Goal: Check status: Check status

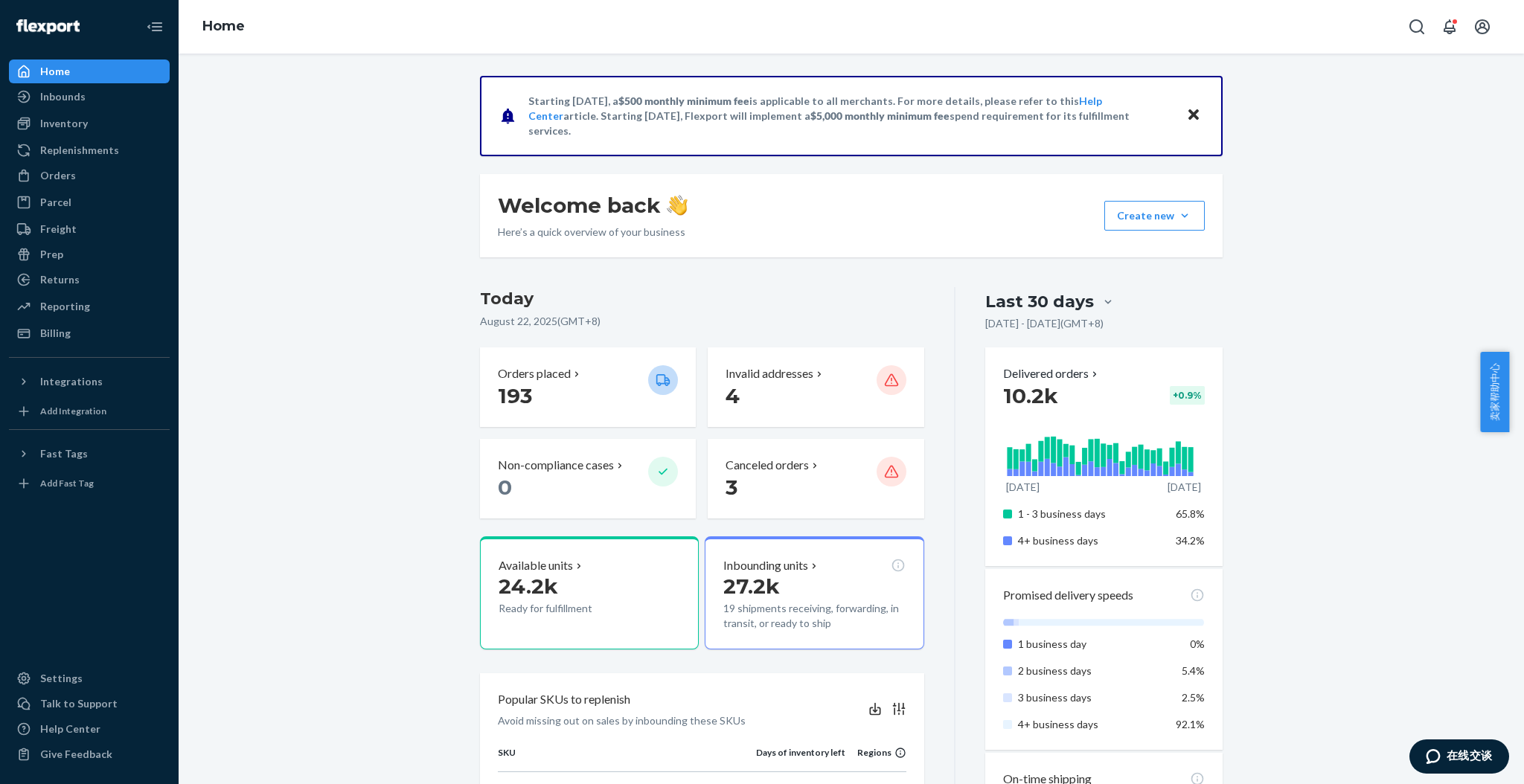
scroll to position [495, 0]
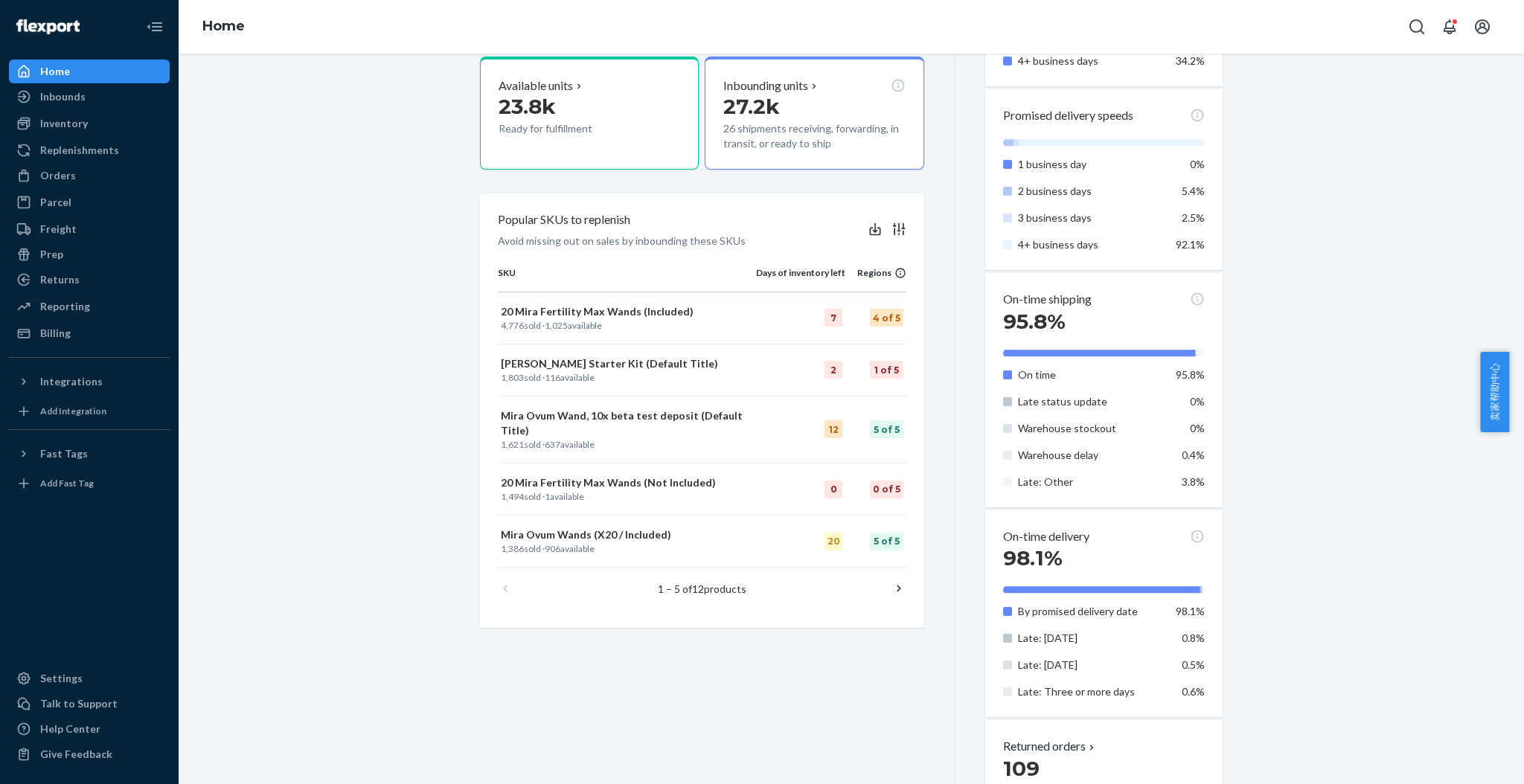
scroll to position [495, 0]
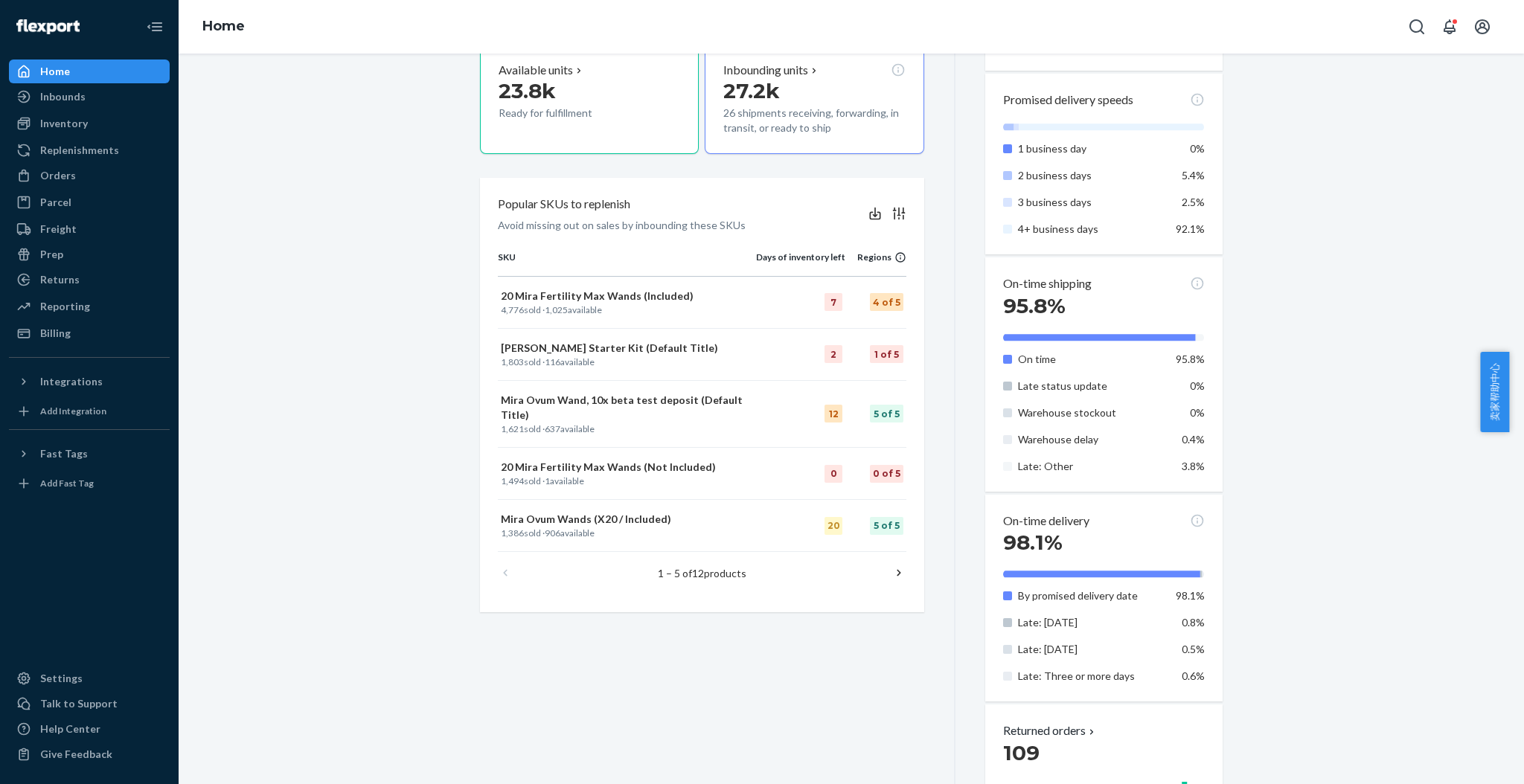
click at [897, 570] on icon at bounding box center [898, 573] width 4 height 7
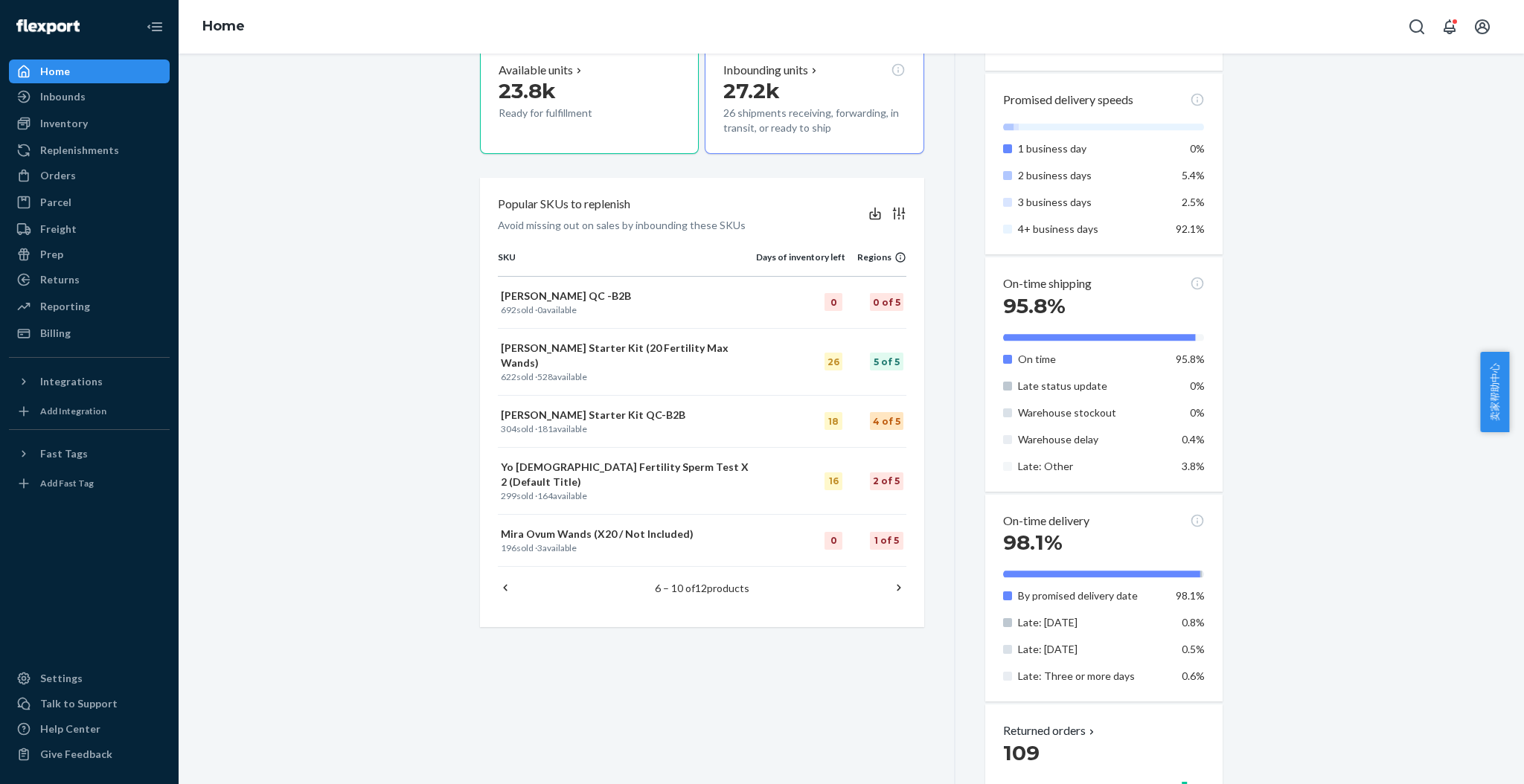
click at [897, 585] on icon at bounding box center [898, 588] width 4 height 7
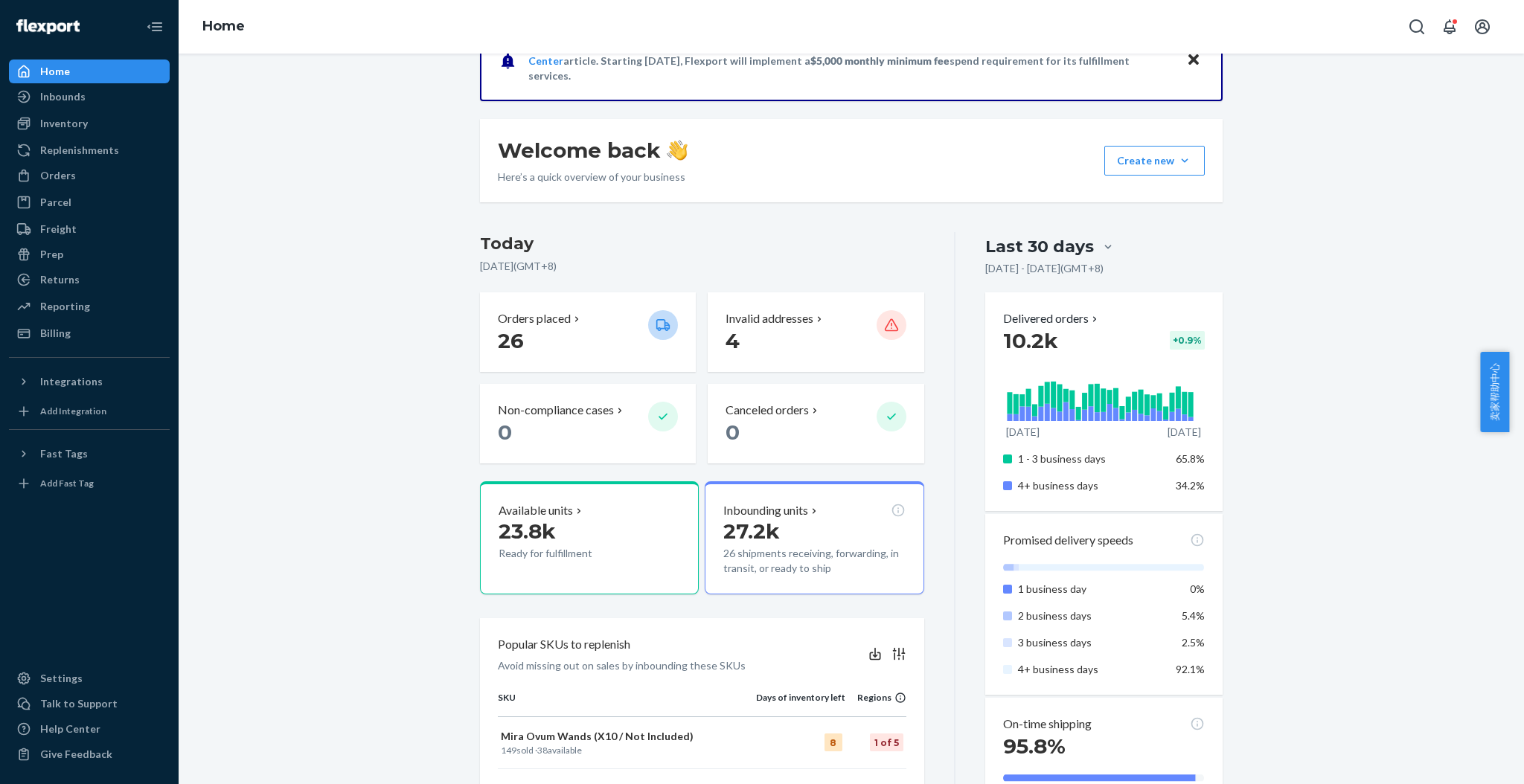
scroll to position [0, 0]
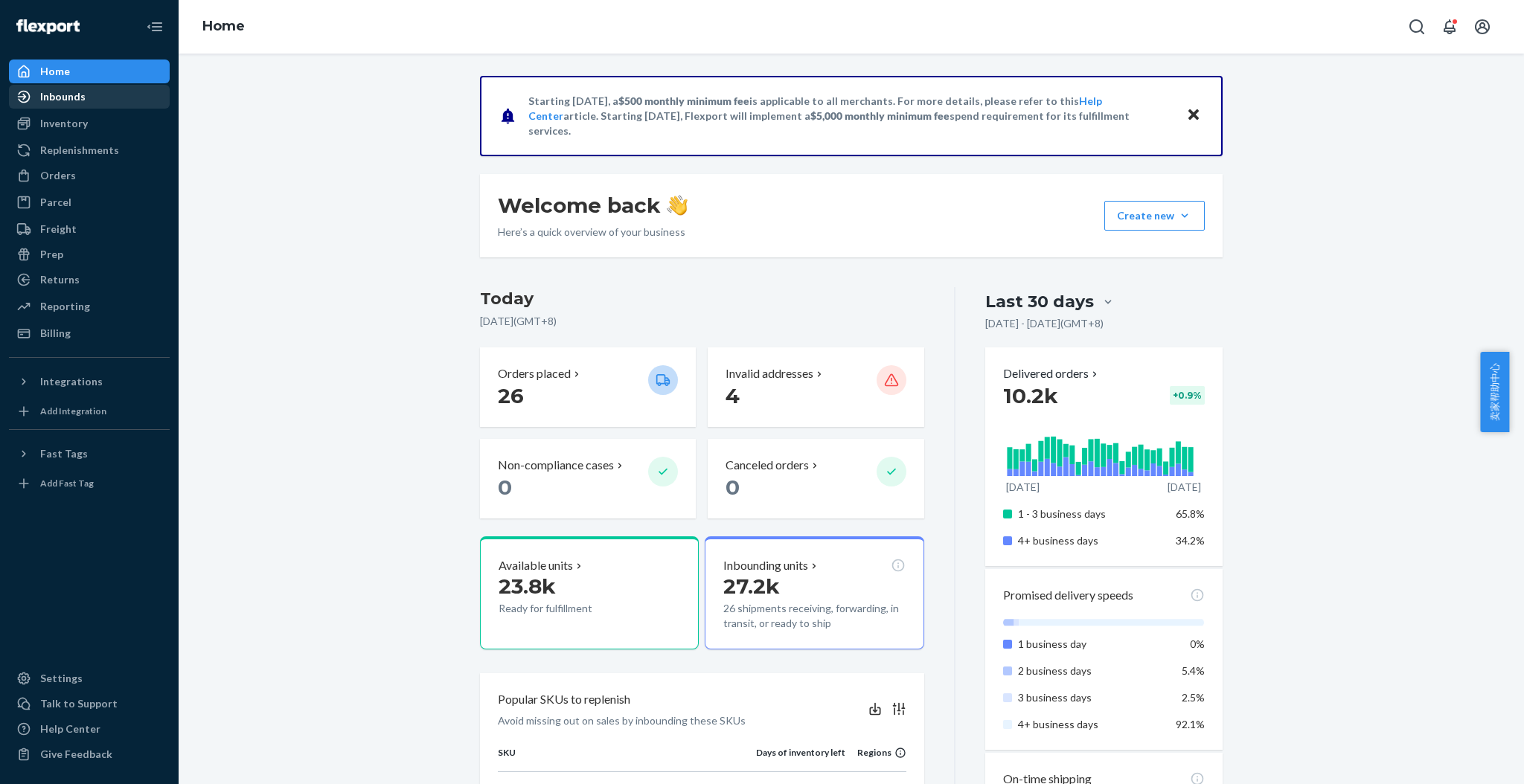
click at [70, 100] on div "Inbounds" at bounding box center [62, 96] width 45 height 15
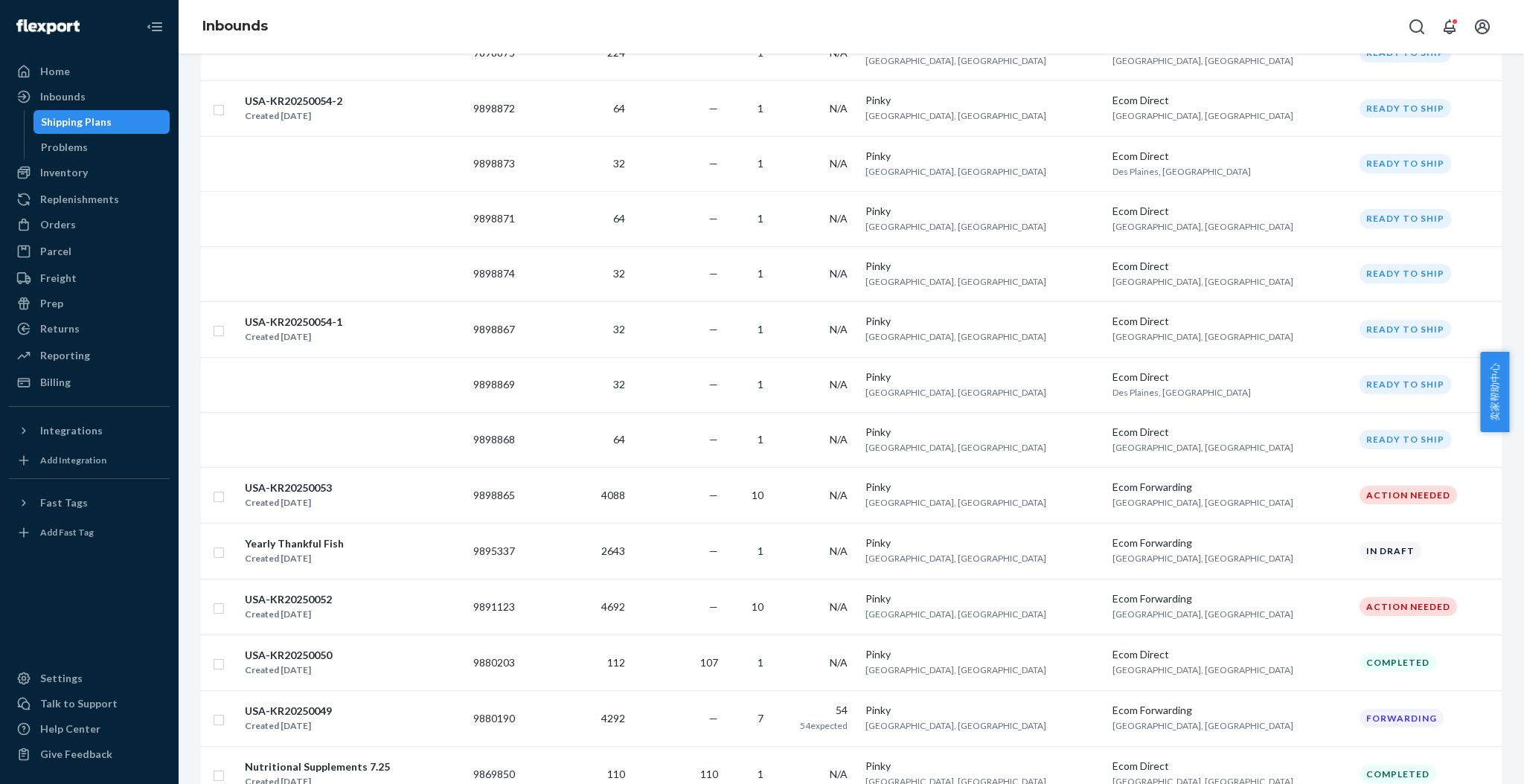
scroll to position [793, 0]
click at [536, 326] on td "9898867" at bounding box center [501, 330] width 69 height 55
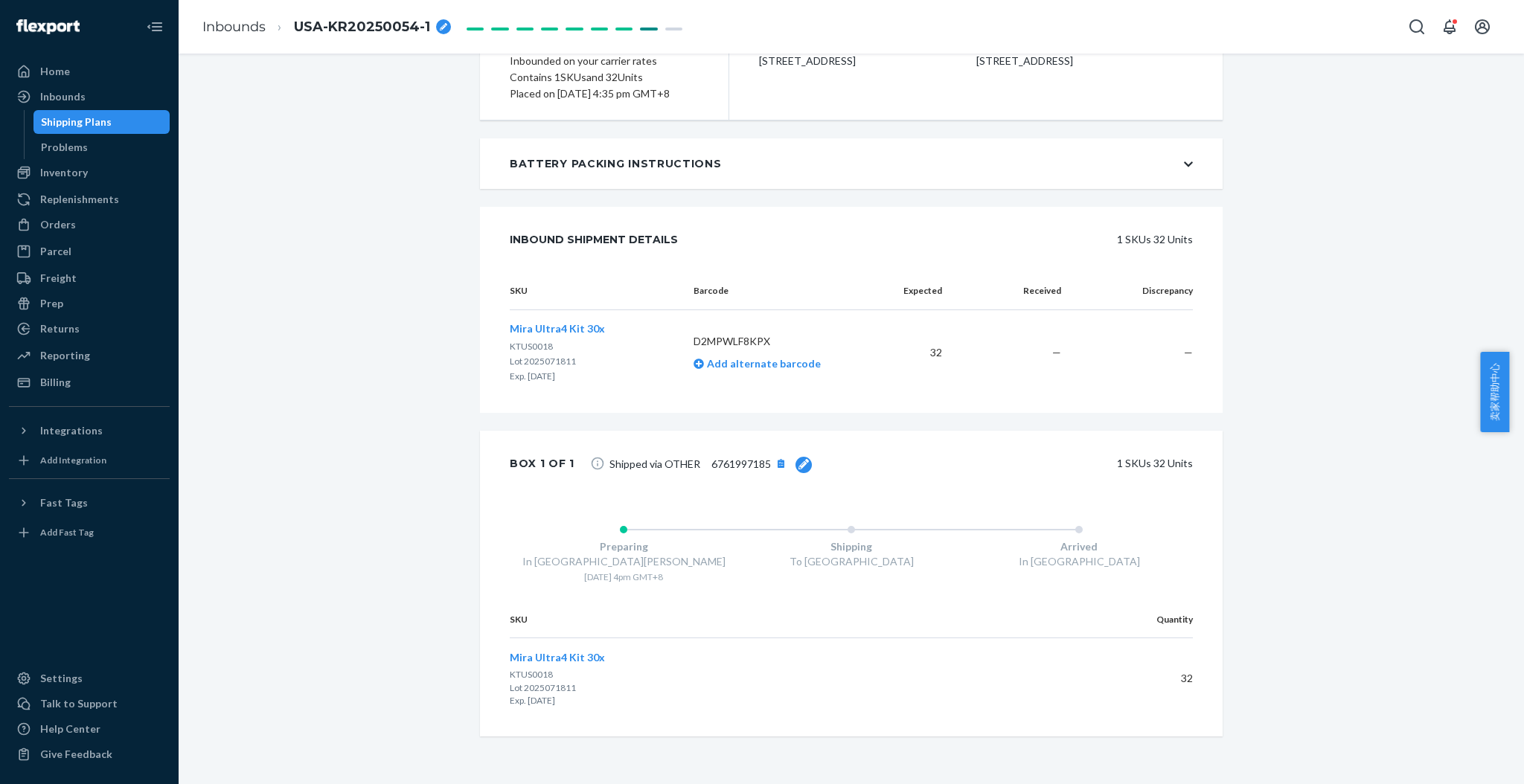
scroll to position [255, 0]
click at [1320, 560] on div "Shipment 1 Phillipsburg , NJ Shipment 2 San Bernardino , CA Shipment 3 Des Plai…" at bounding box center [851, 310] width 1323 height 947
click at [743, 465] on span "6761997185" at bounding box center [741, 464] width 59 height 12
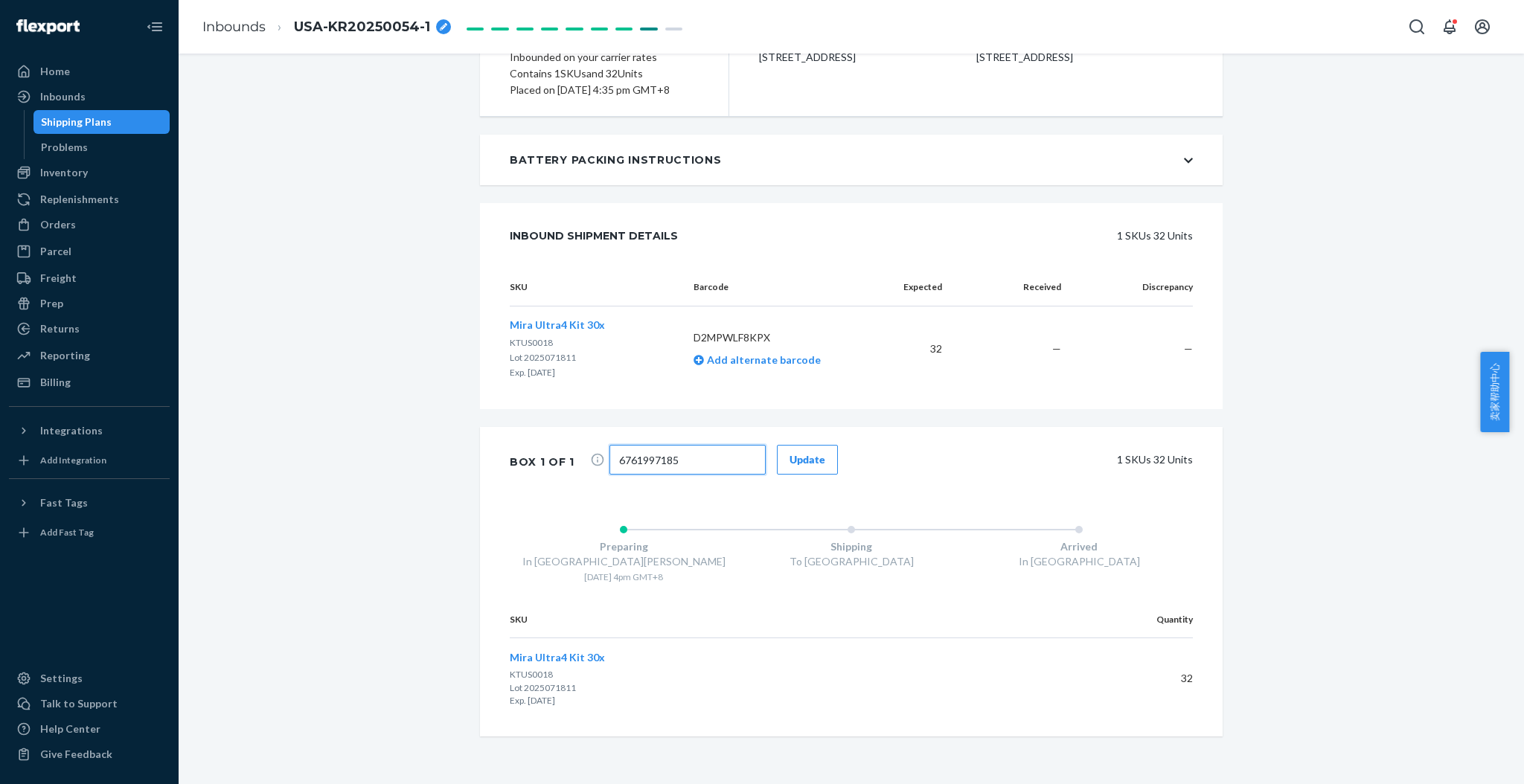
drag, startPoint x: 731, startPoint y: 465, endPoint x: 611, endPoint y: 465, distance: 120.0
click at [611, 465] on input "6761997185" at bounding box center [687, 460] width 156 height 30
click at [105, 178] on div "Inventory" at bounding box center [89, 173] width 158 height 21
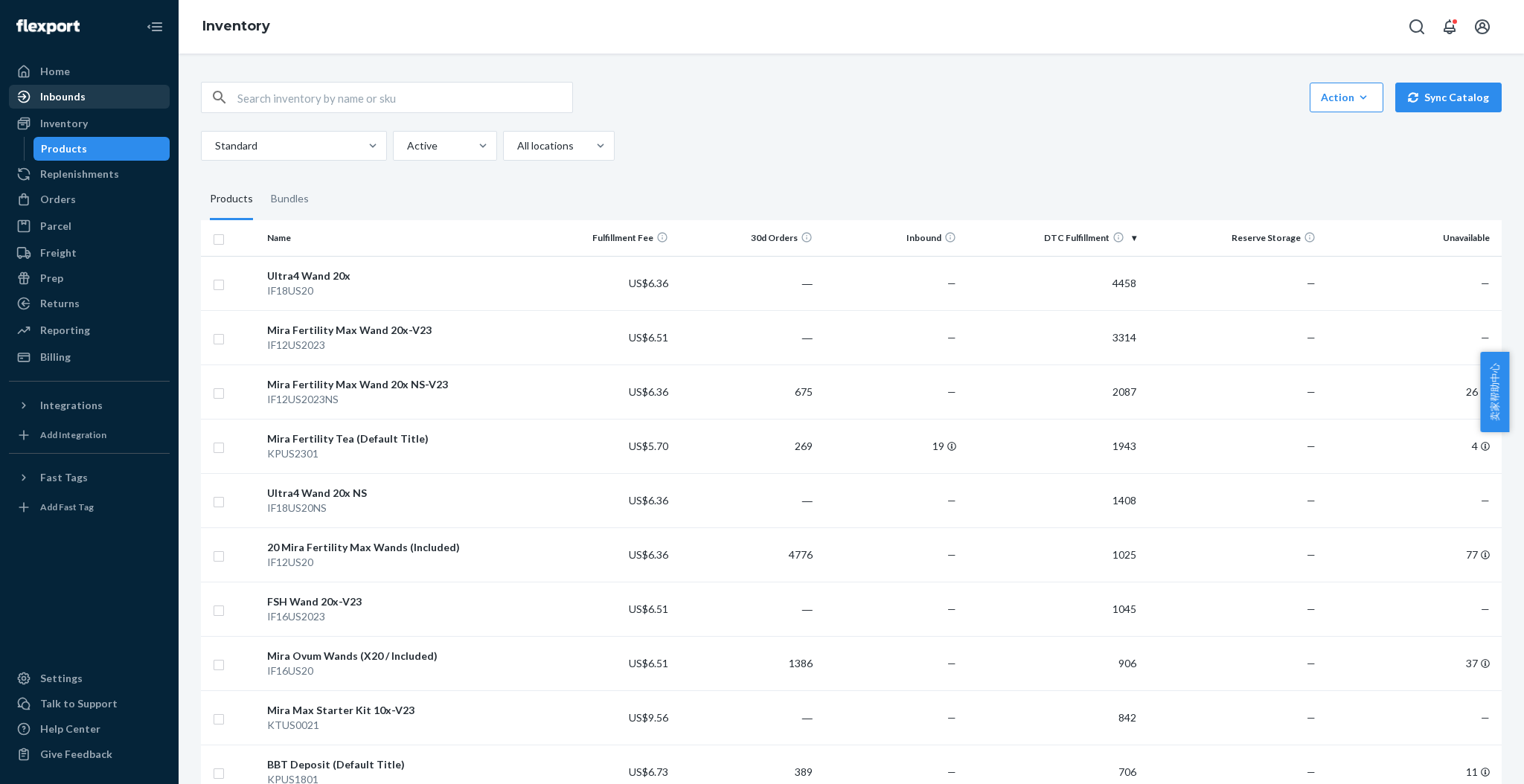
click at [84, 98] on div "Inbounds" at bounding box center [89, 97] width 158 height 21
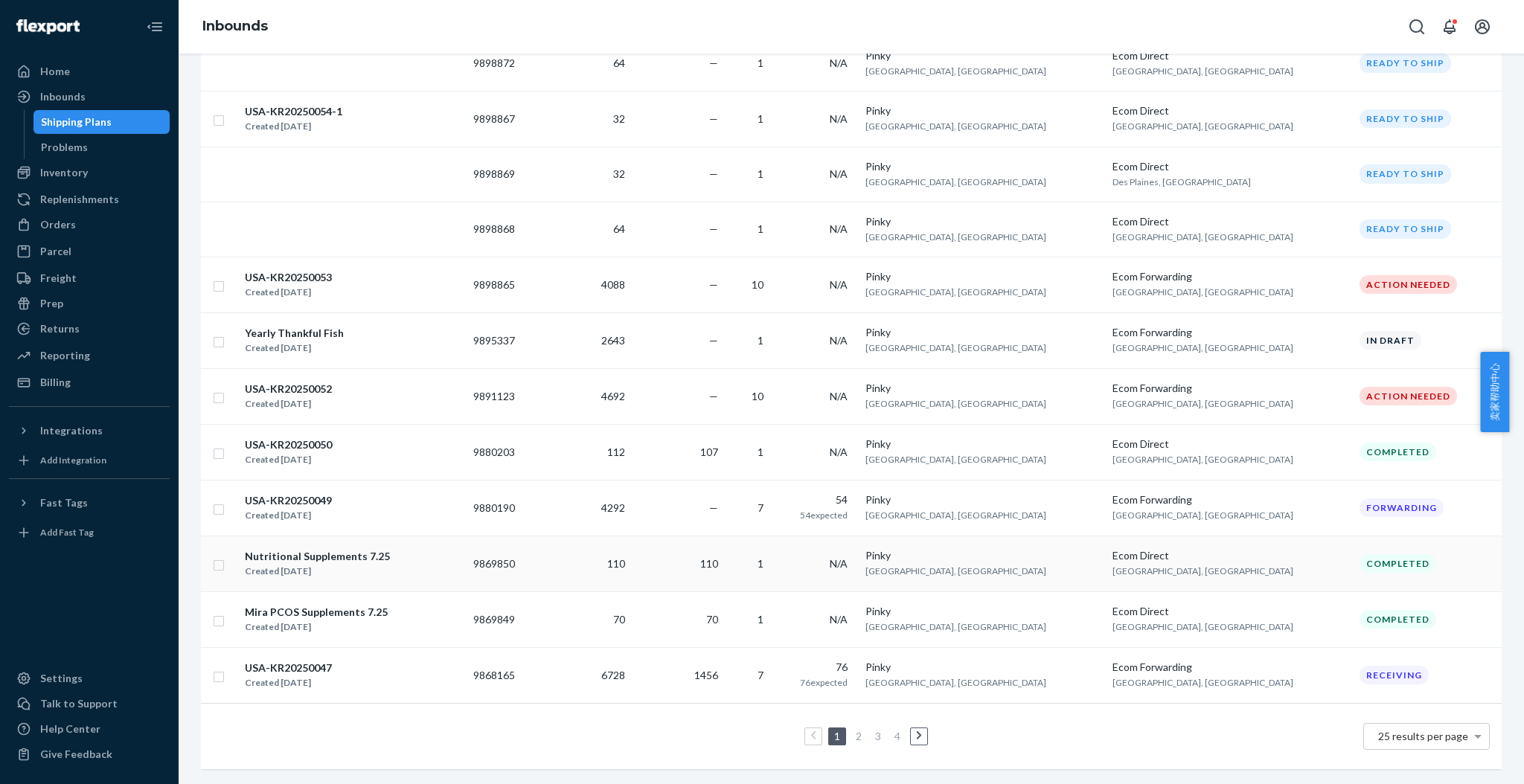
scroll to position [1021, 0]
click at [853, 730] on link "2" at bounding box center [858, 736] width 12 height 12
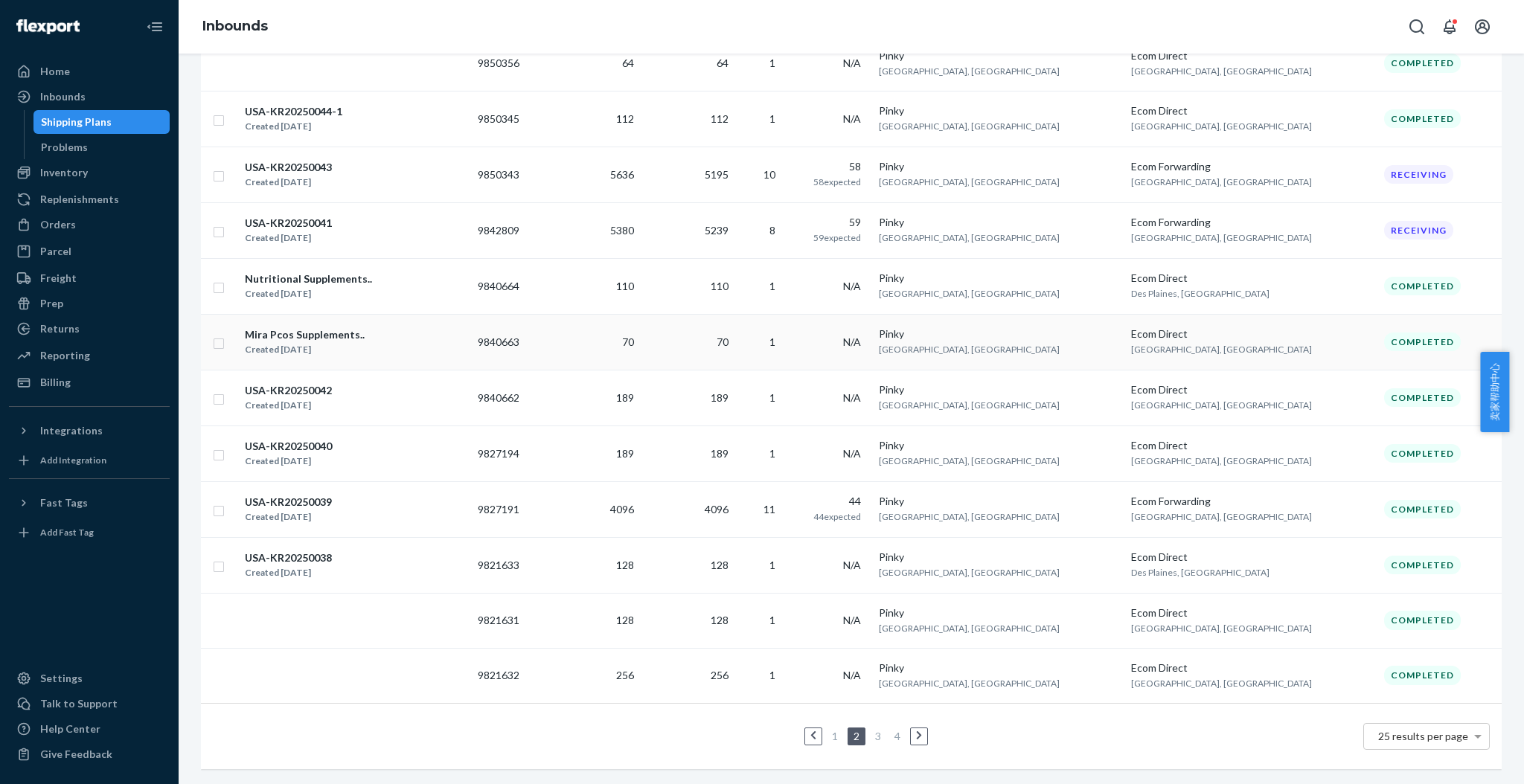
scroll to position [1027, 0]
click at [873, 730] on link "3" at bounding box center [878, 736] width 12 height 12
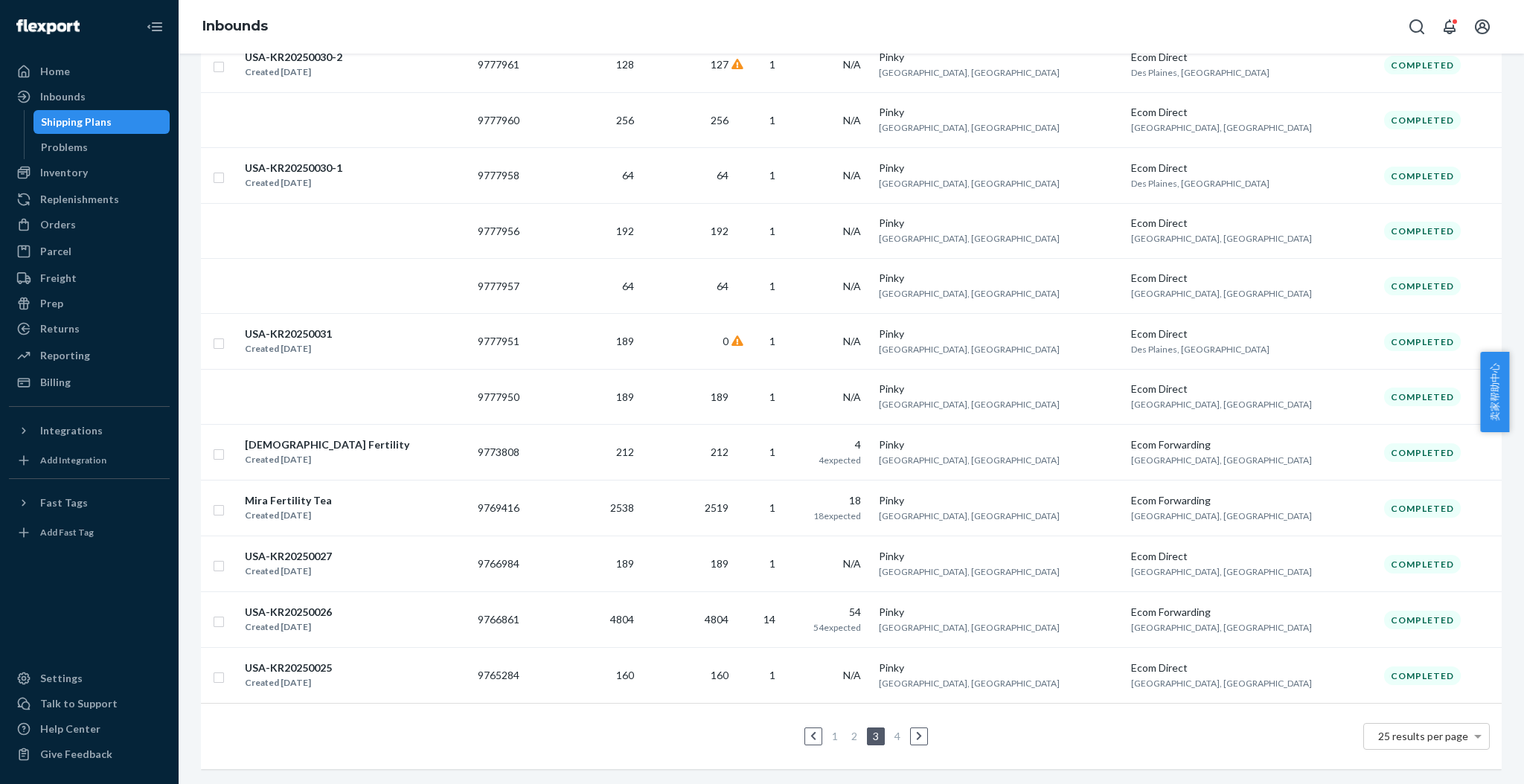
scroll to position [1028, 0]
click at [848, 730] on link "2" at bounding box center [854, 736] width 12 height 12
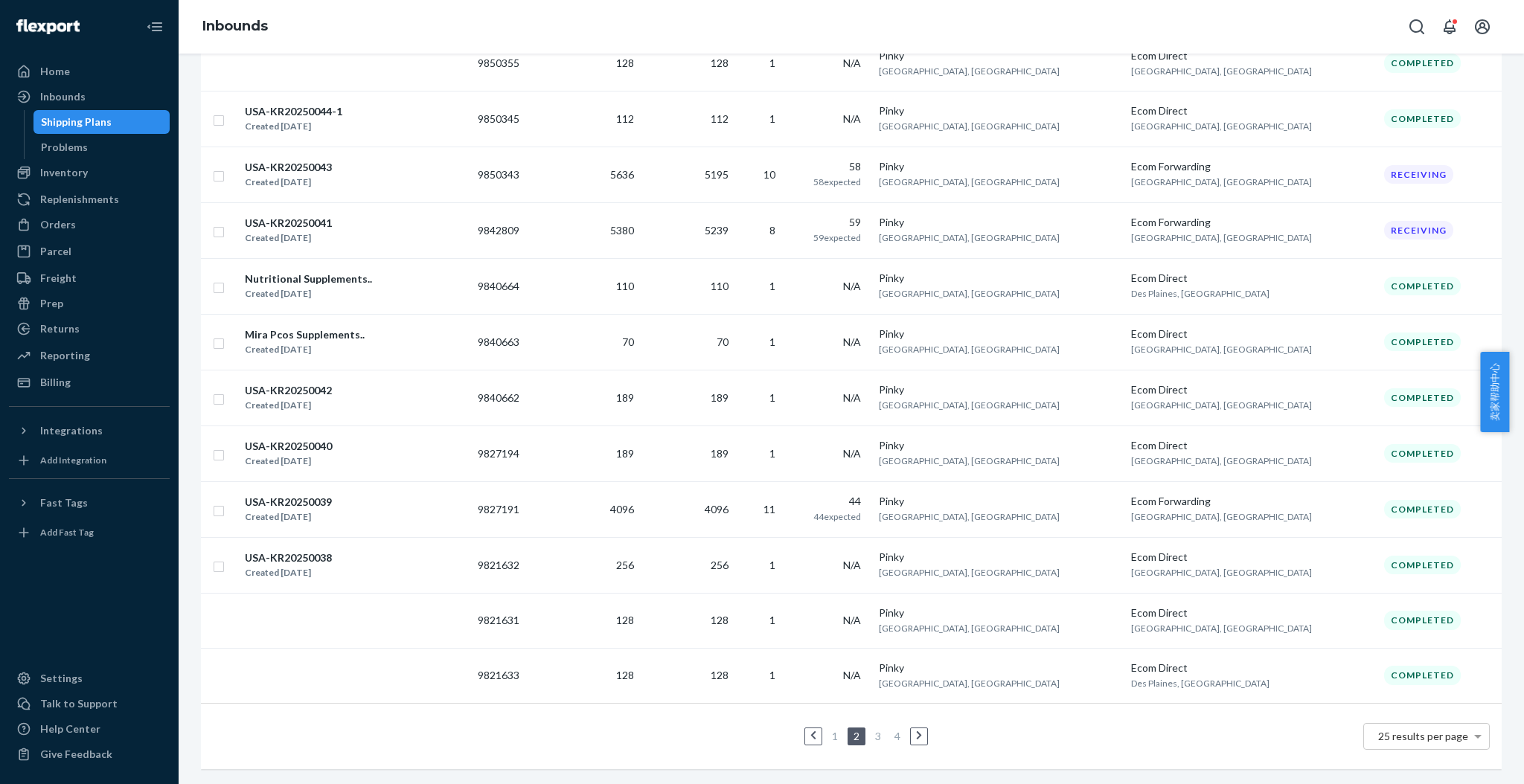
scroll to position [1027, 0]
click at [829, 730] on link "1" at bounding box center [834, 736] width 12 height 12
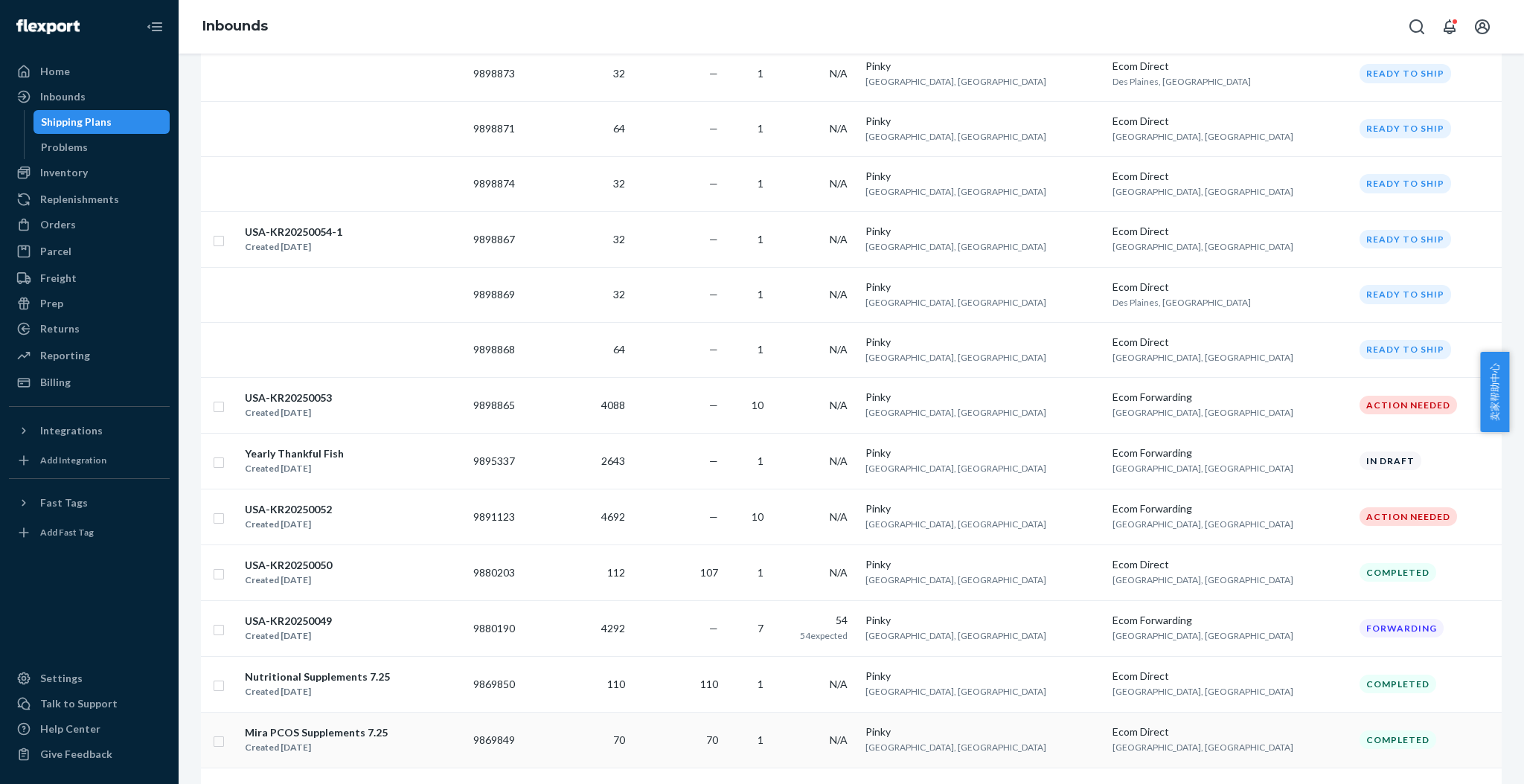
scroll to position [1021, 0]
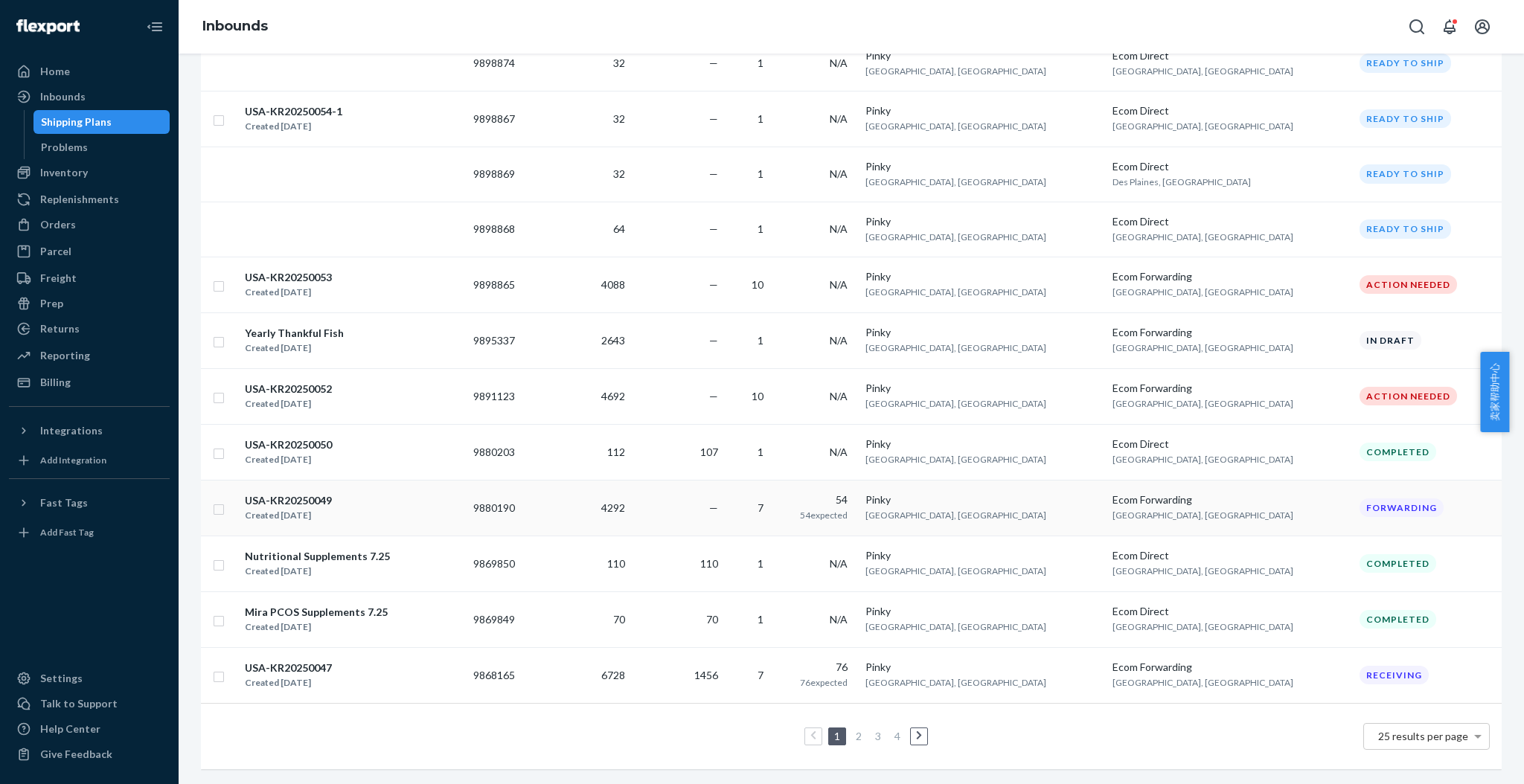
click at [407, 493] on div "USA-KR20250049 Created Jul 31, 2025" at bounding box center [352, 508] width 217 height 31
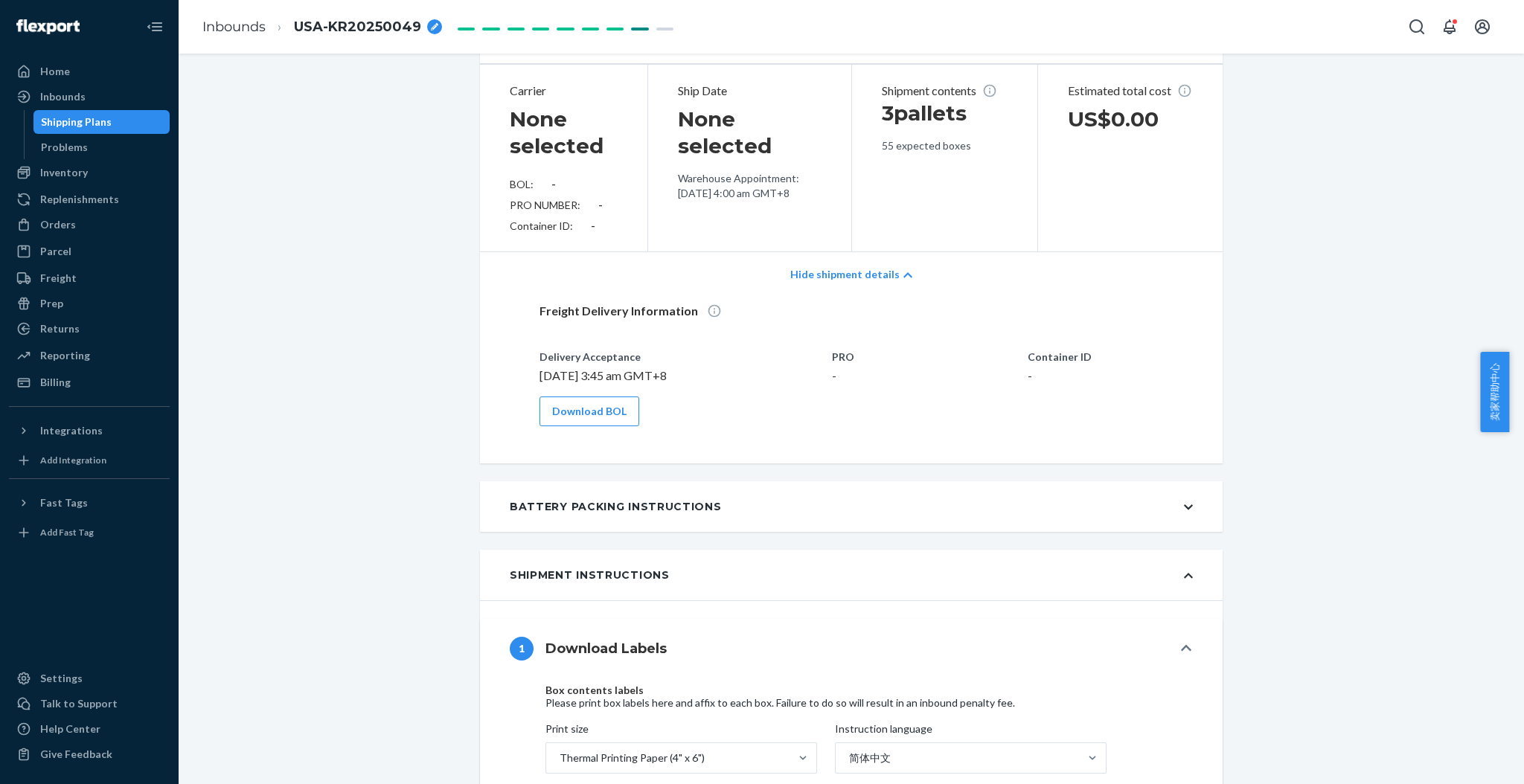
scroll to position [219, 0]
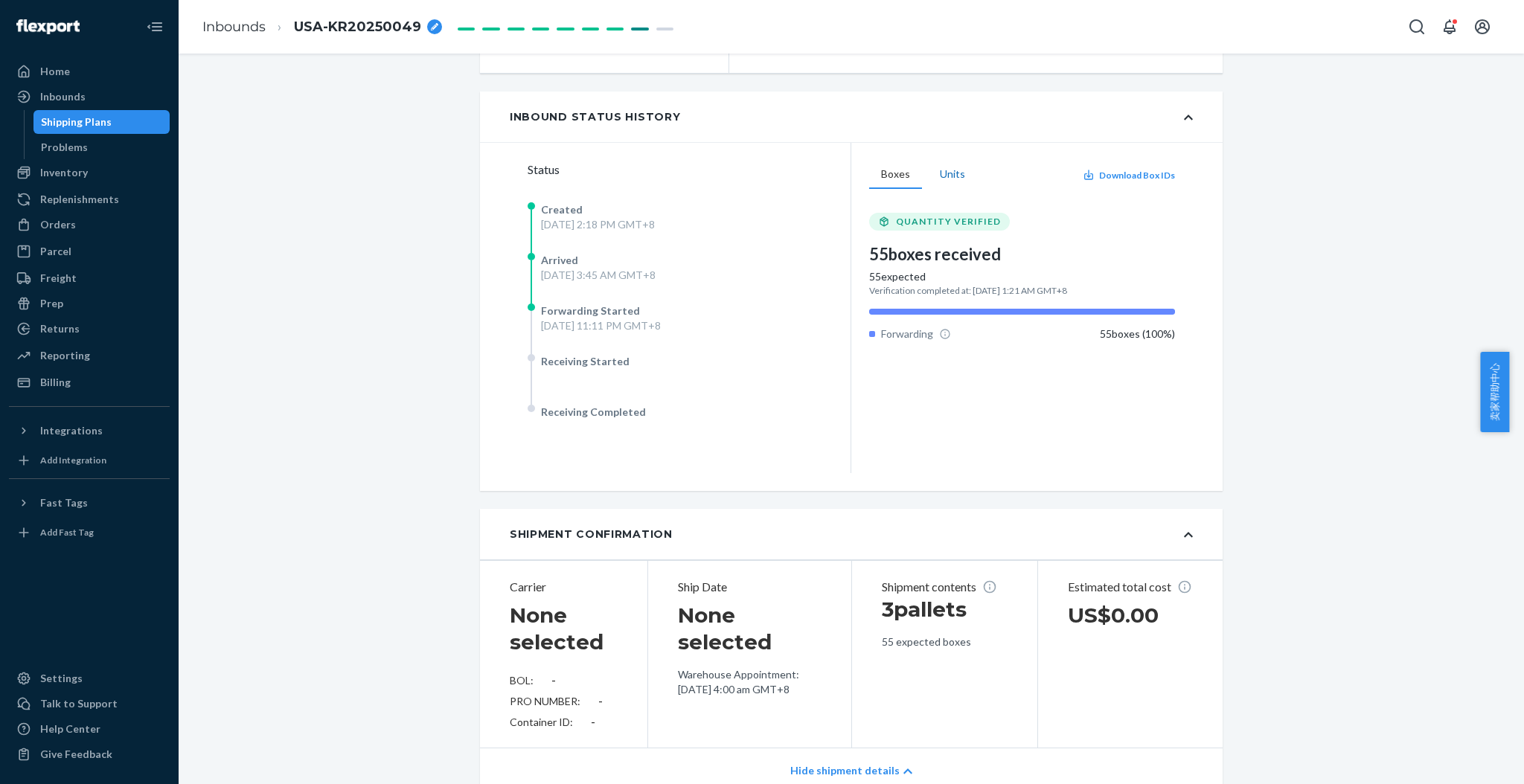
click at [936, 183] on button "Units" at bounding box center [952, 175] width 49 height 28
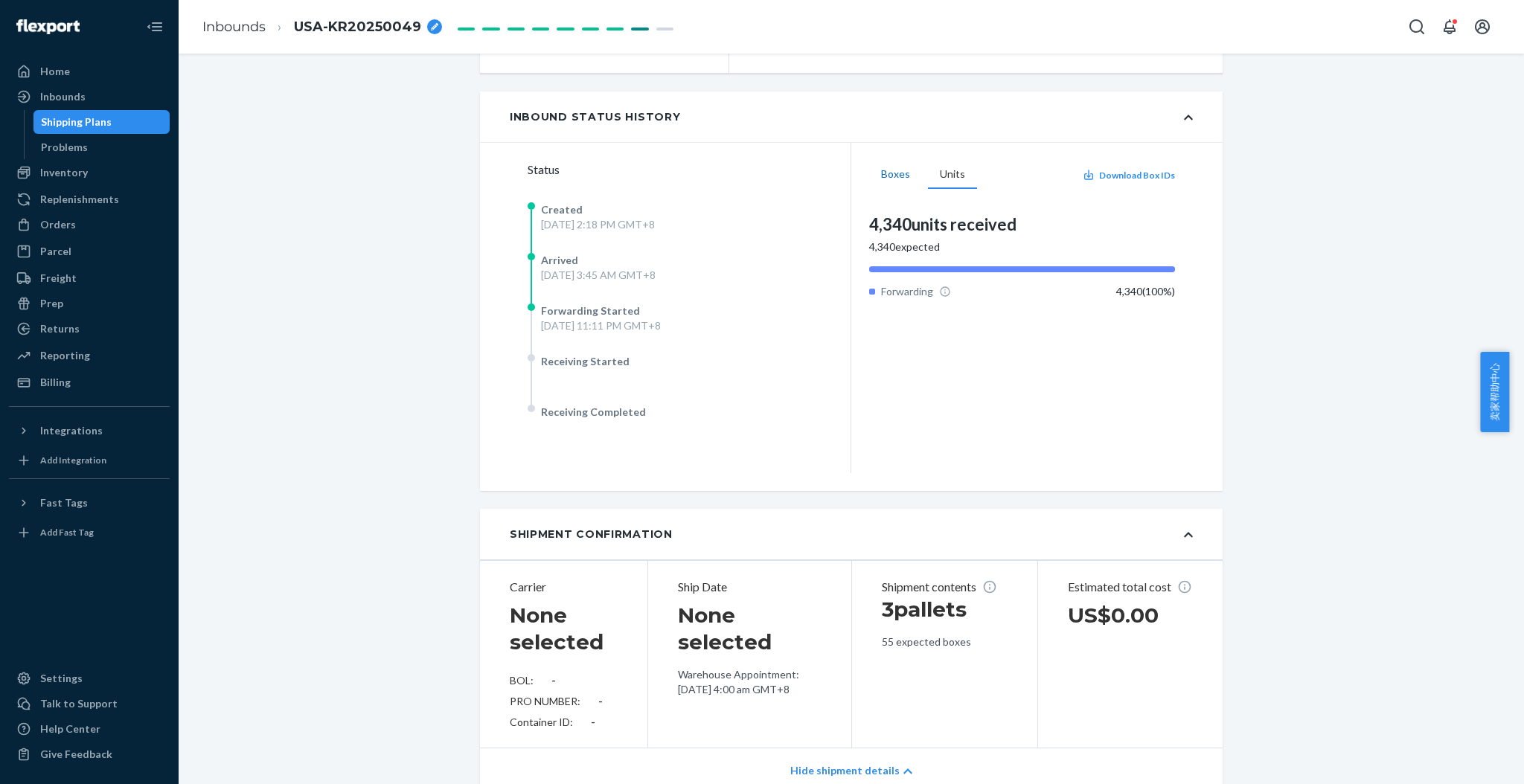
click at [884, 188] on button "Boxes" at bounding box center [896, 175] width 53 height 28
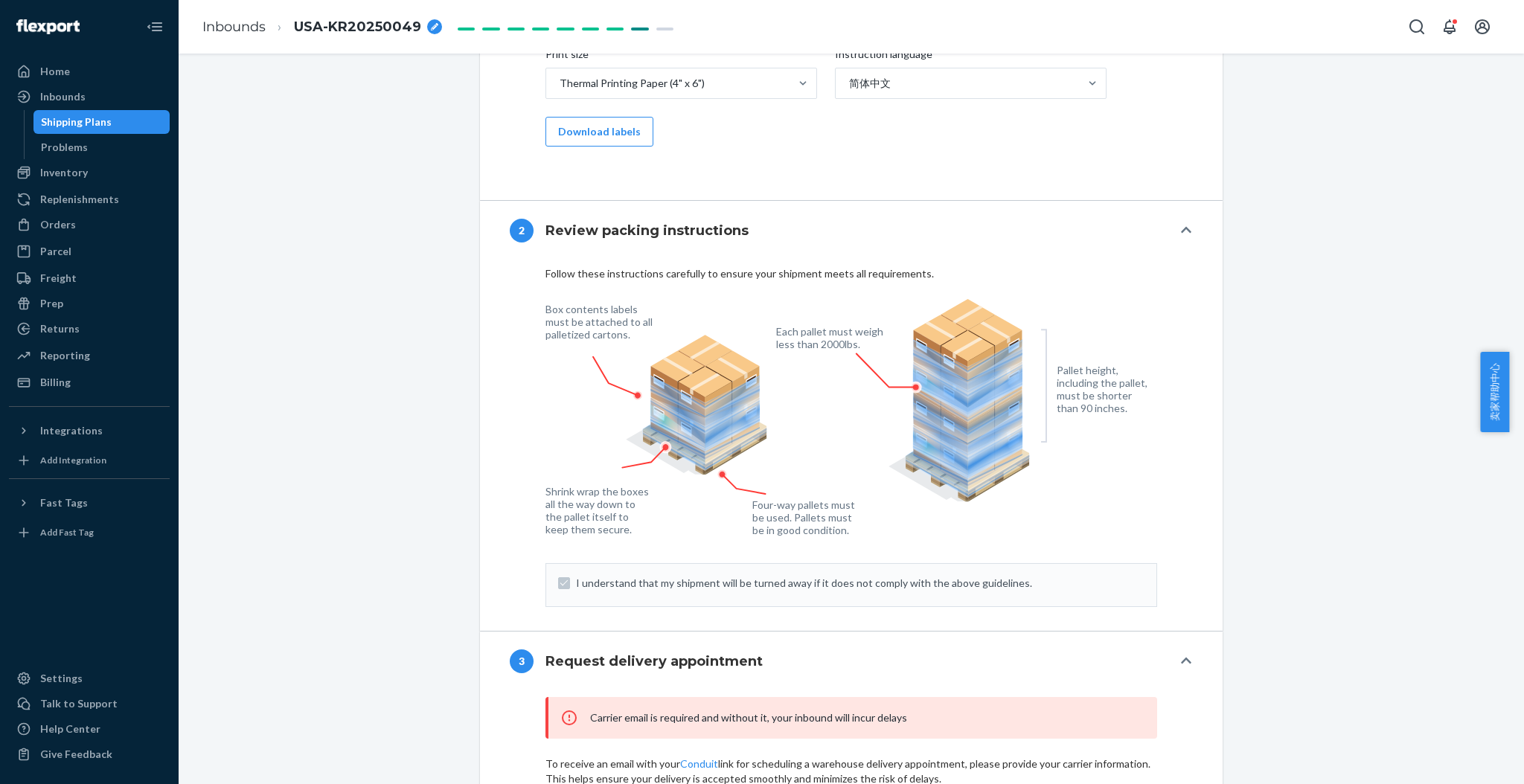
scroll to position [1310, 0]
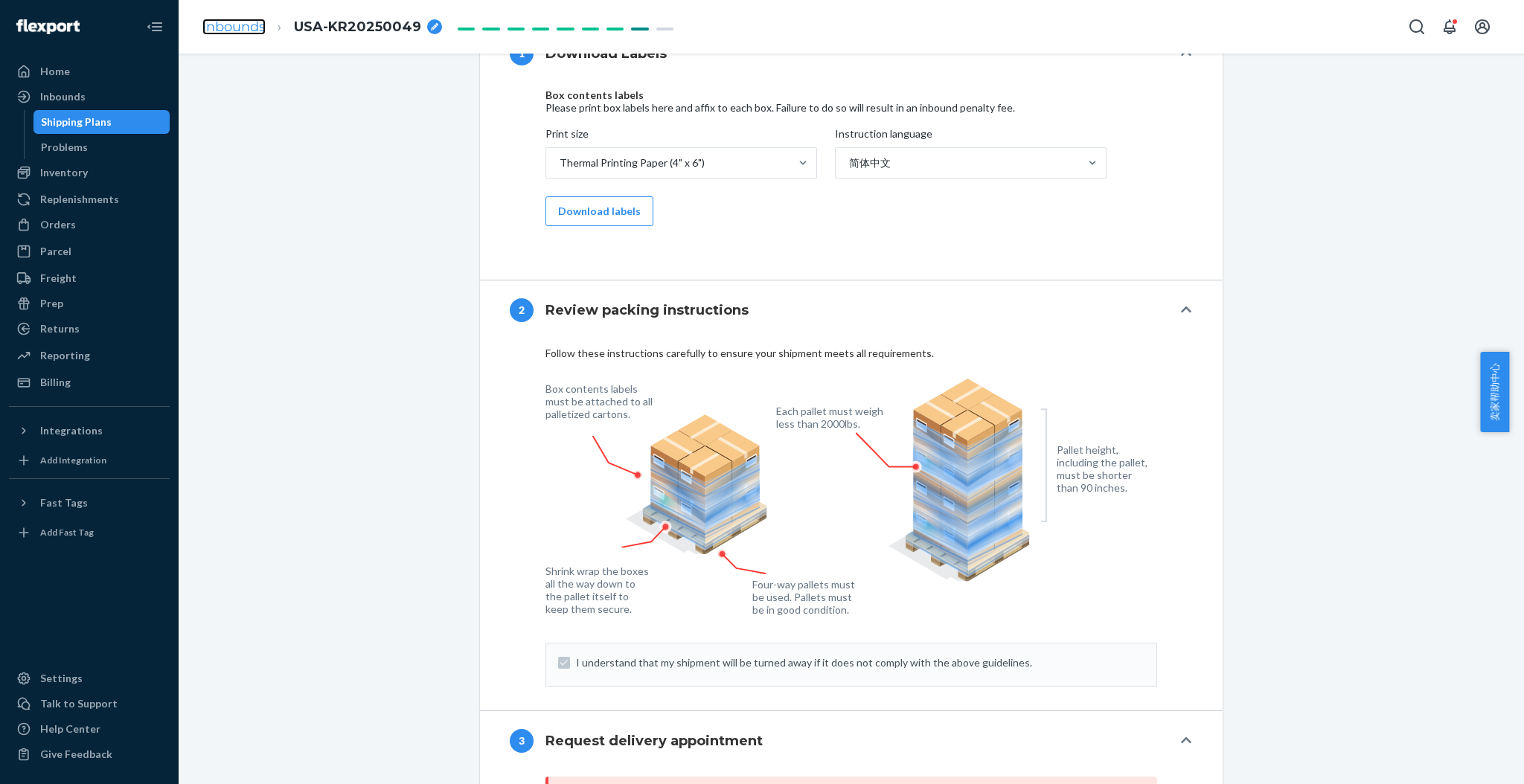
click at [233, 23] on link "Inbounds" at bounding box center [234, 27] width 63 height 16
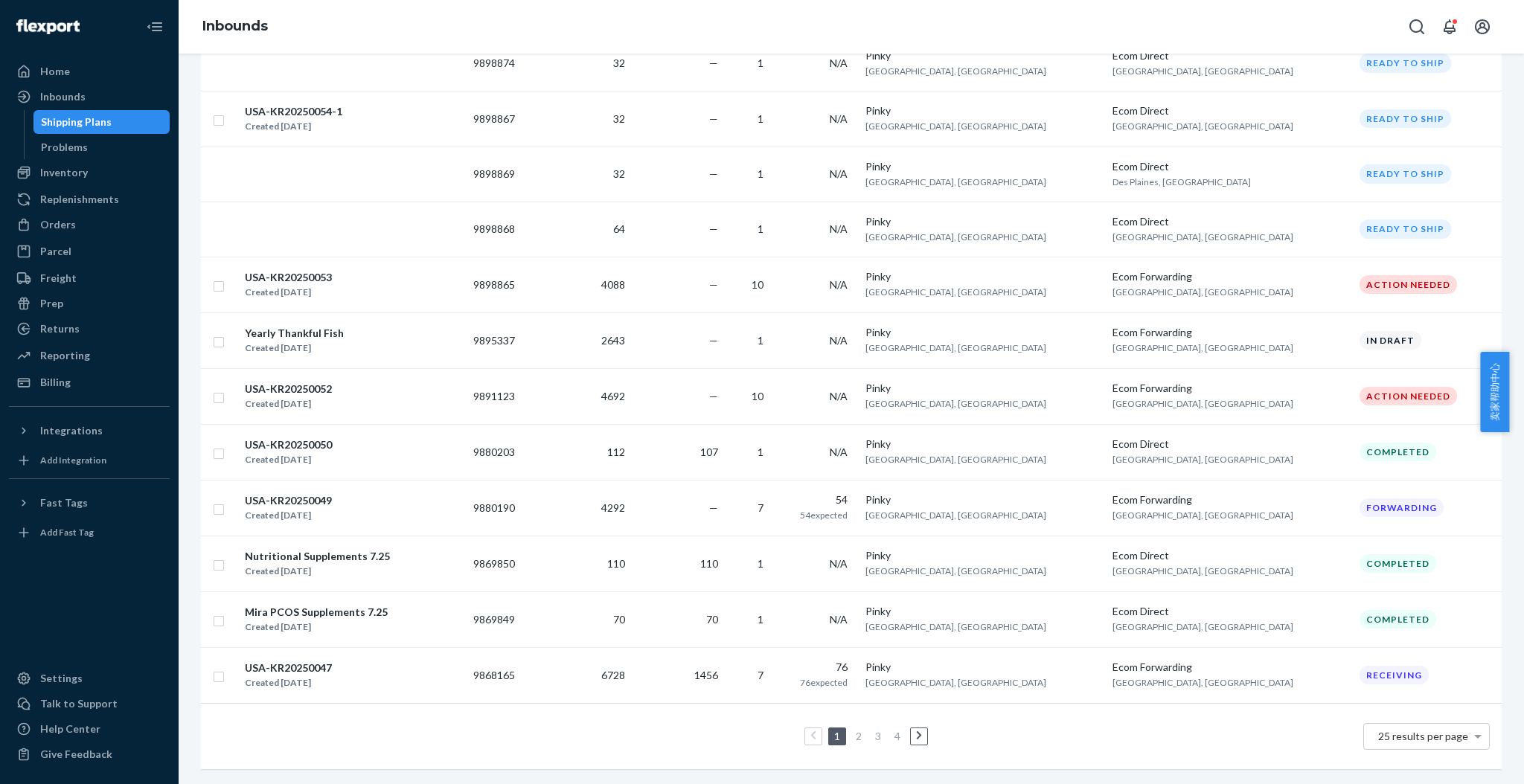
scroll to position [1021, 0]
click at [853, 730] on link "2" at bounding box center [858, 736] width 12 height 12
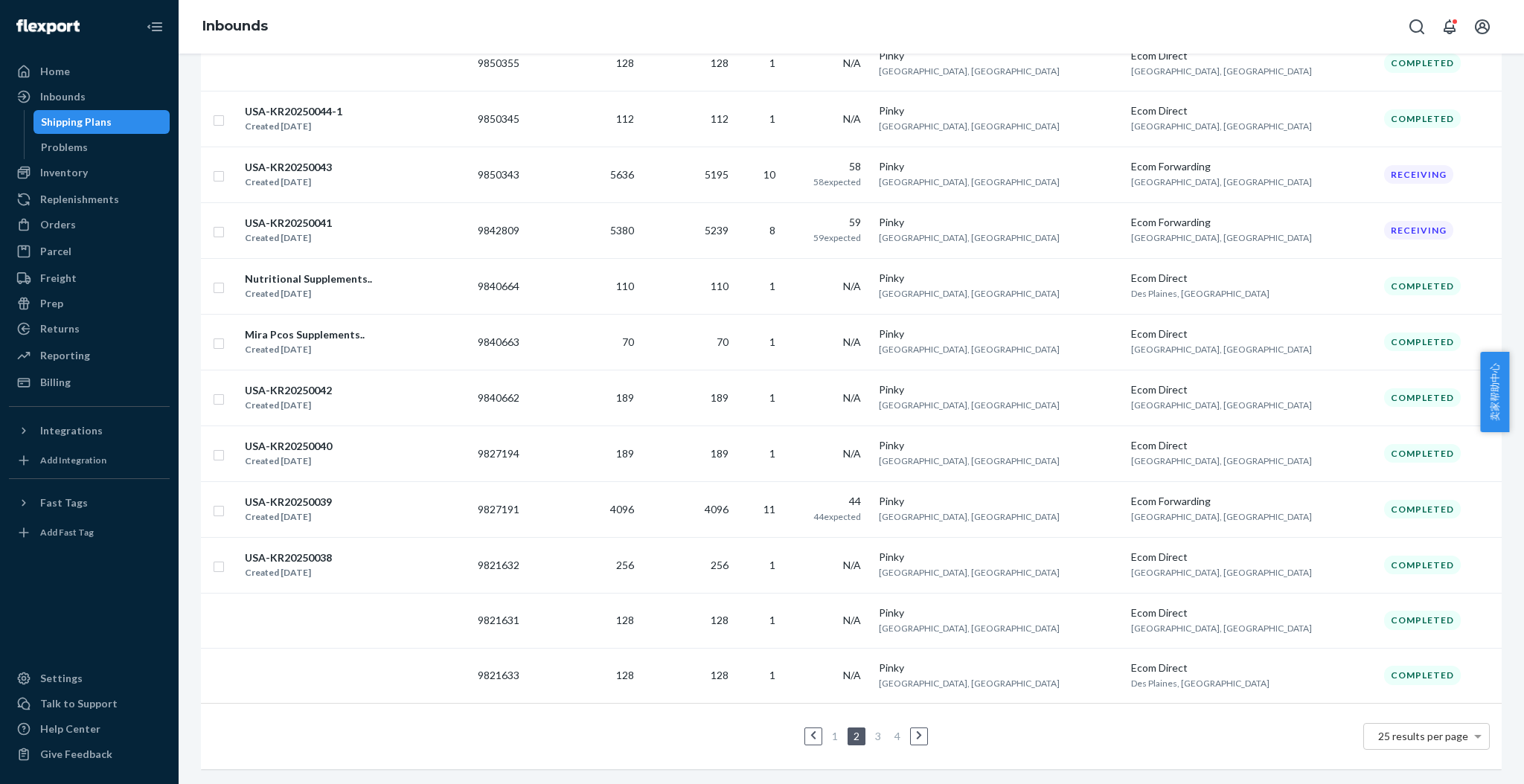
scroll to position [1027, 0]
click at [829, 730] on link "1" at bounding box center [834, 736] width 12 height 12
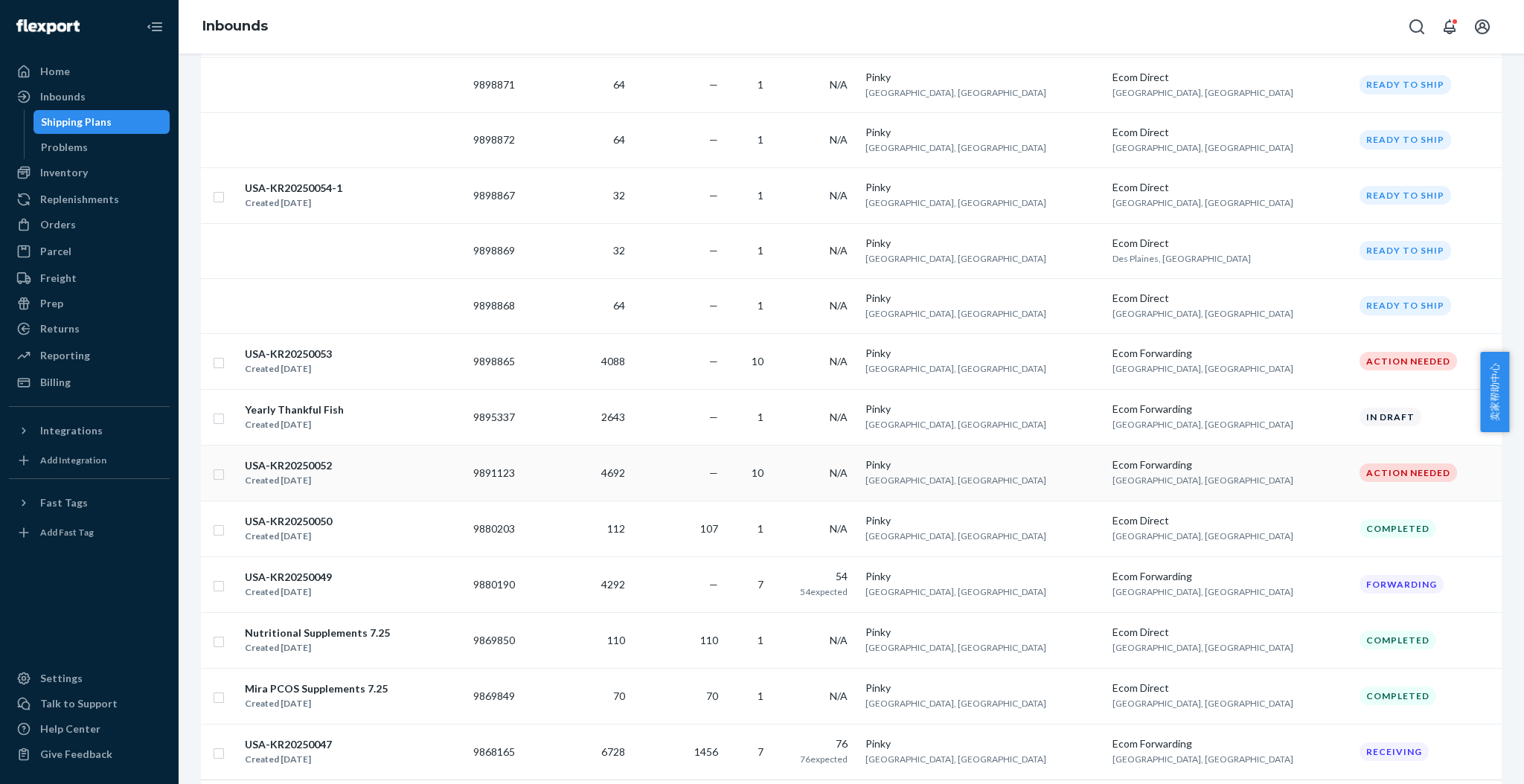
scroll to position [1021, 0]
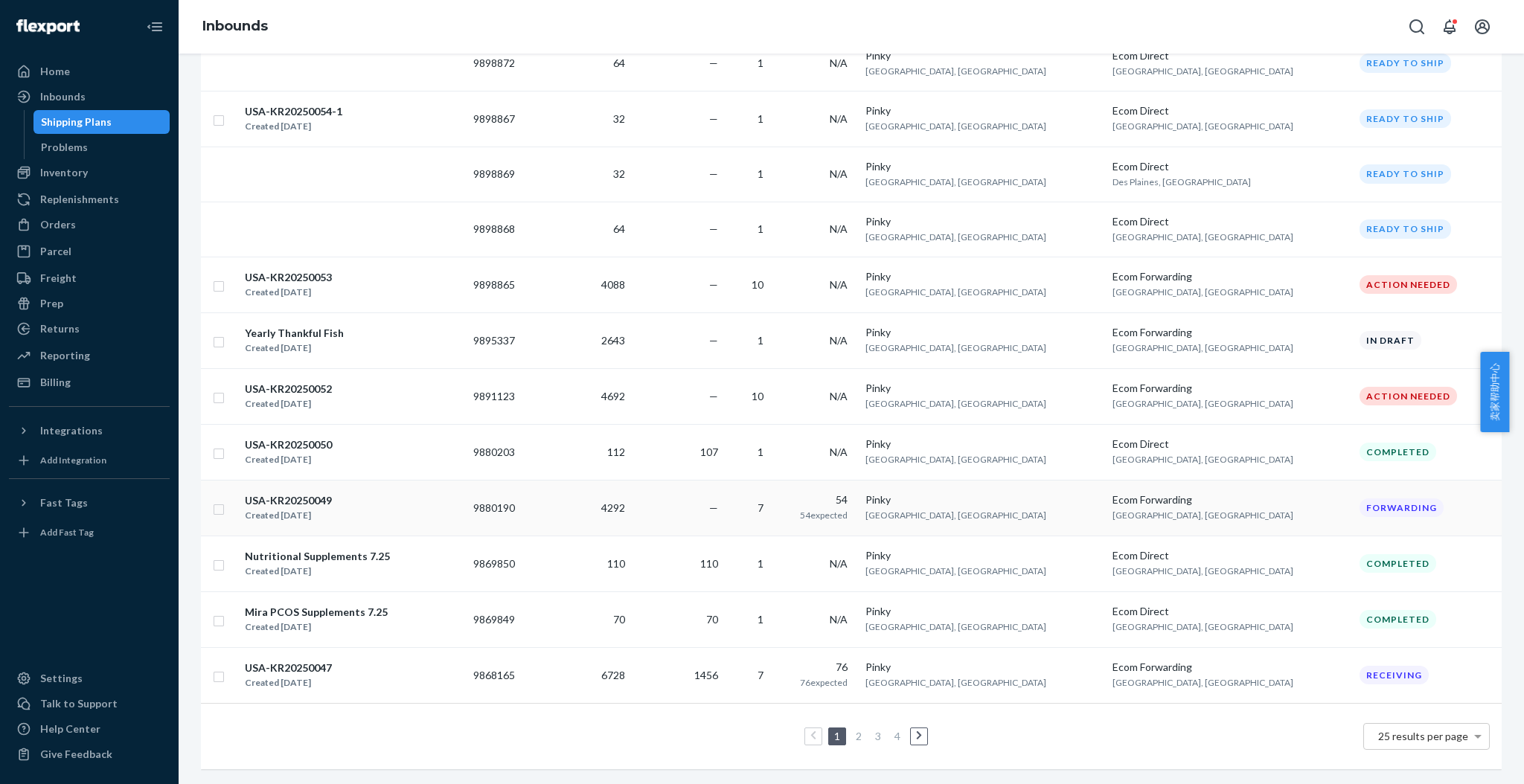
click at [291, 494] on div "USA-KR20250049" at bounding box center [287, 501] width 87 height 15
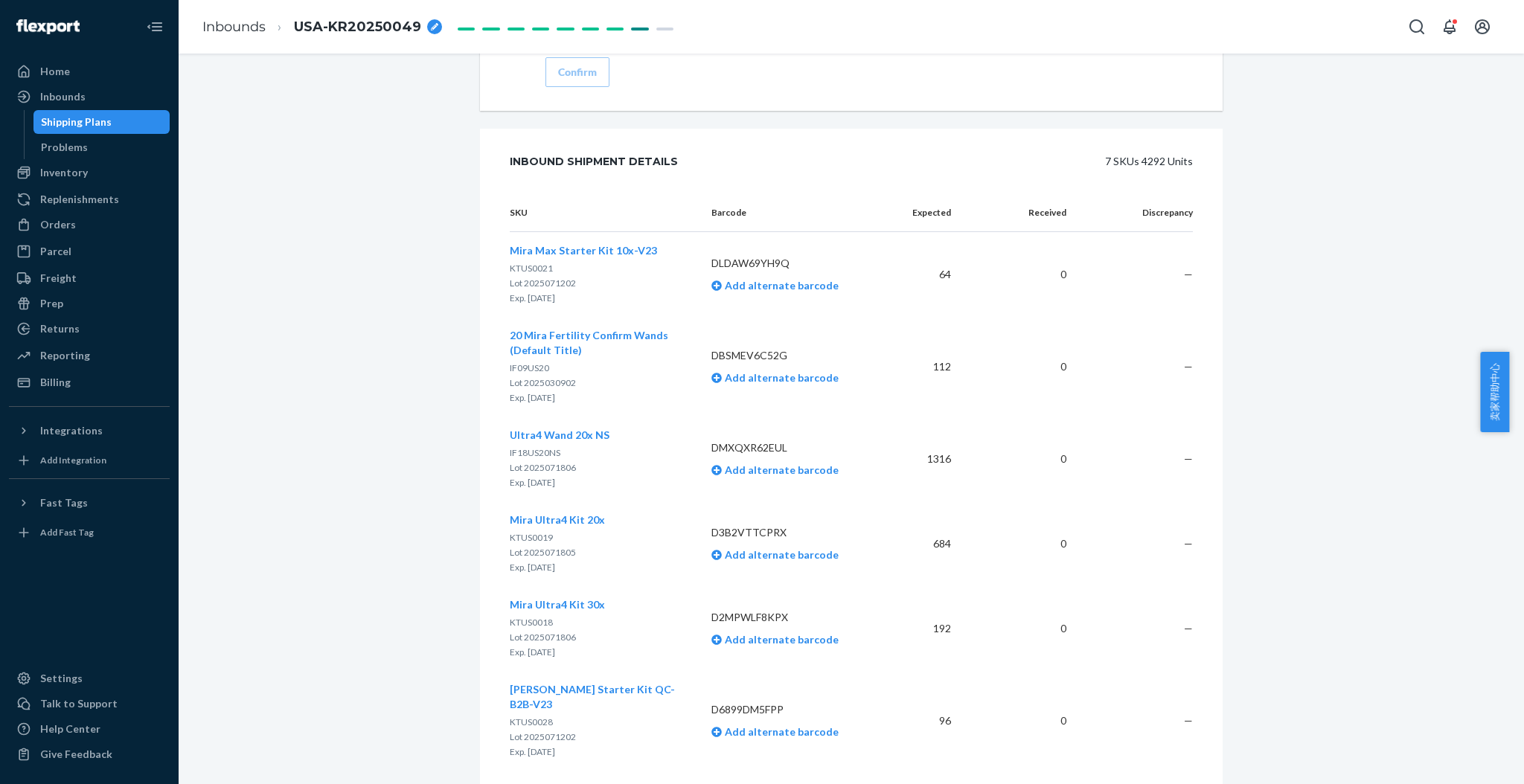
scroll to position [2635, 0]
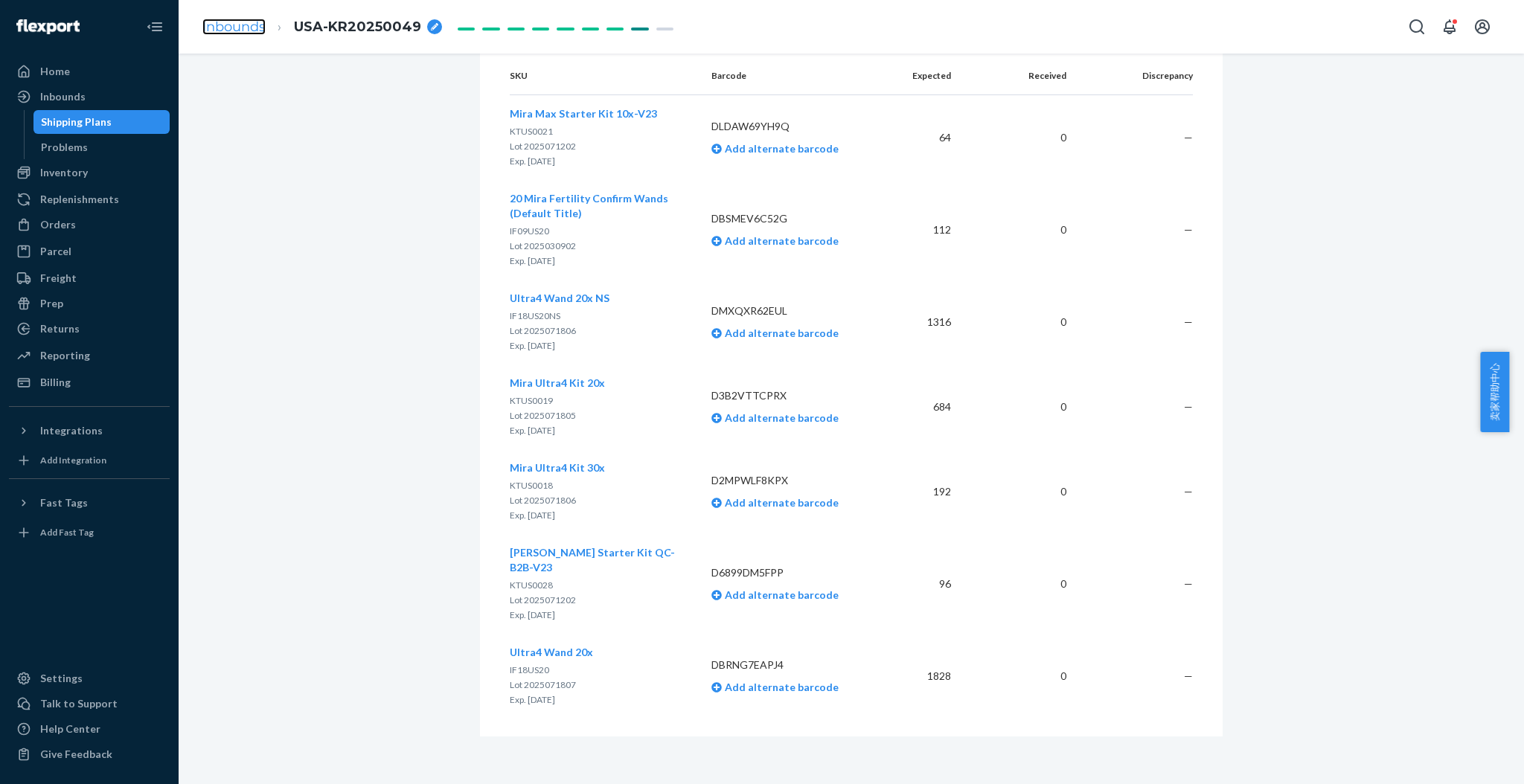
click at [228, 24] on link "Inbounds" at bounding box center [234, 27] width 63 height 16
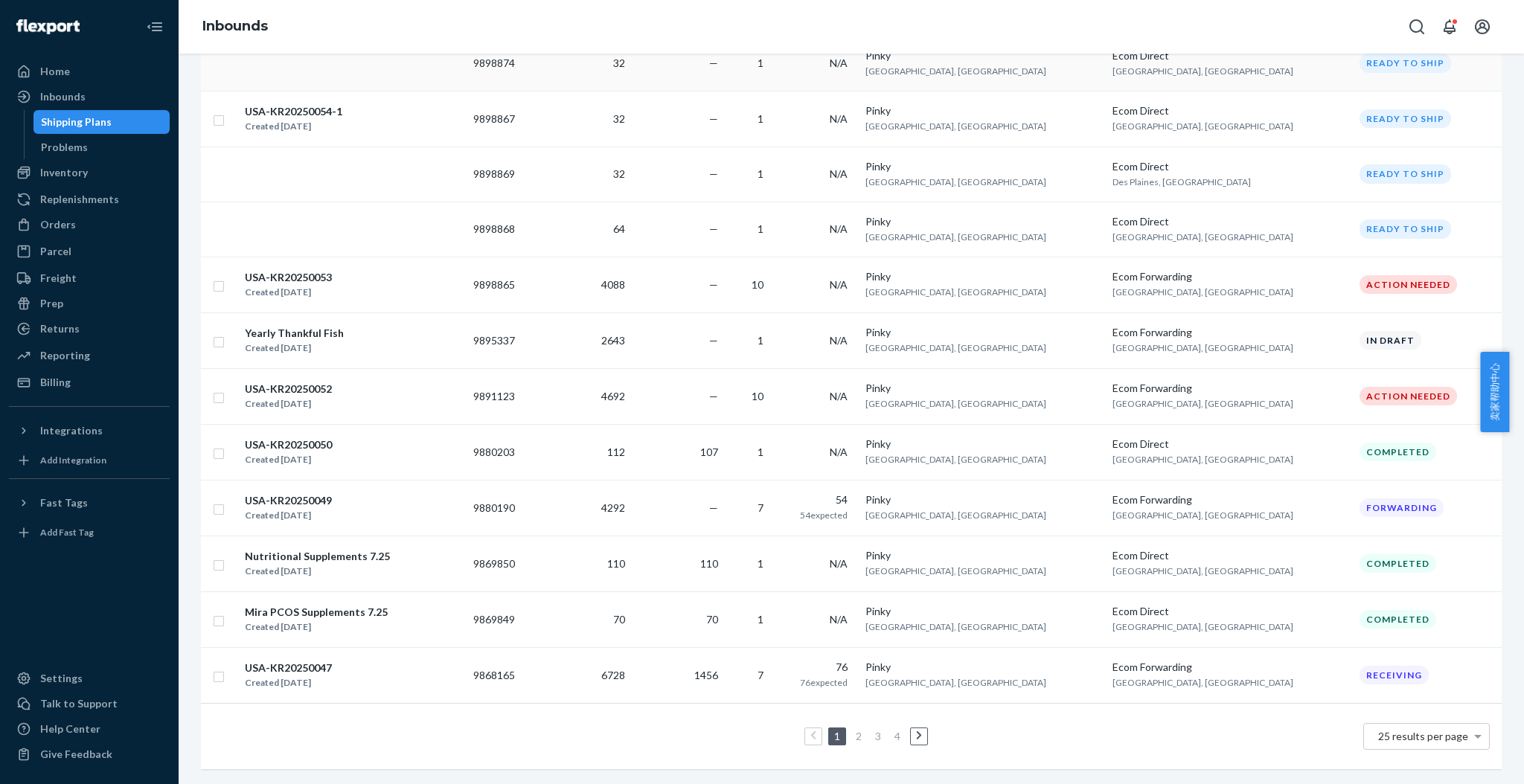
scroll to position [1021, 0]
click at [331, 326] on div "Yearly Thankful Fish" at bounding box center [294, 333] width 99 height 15
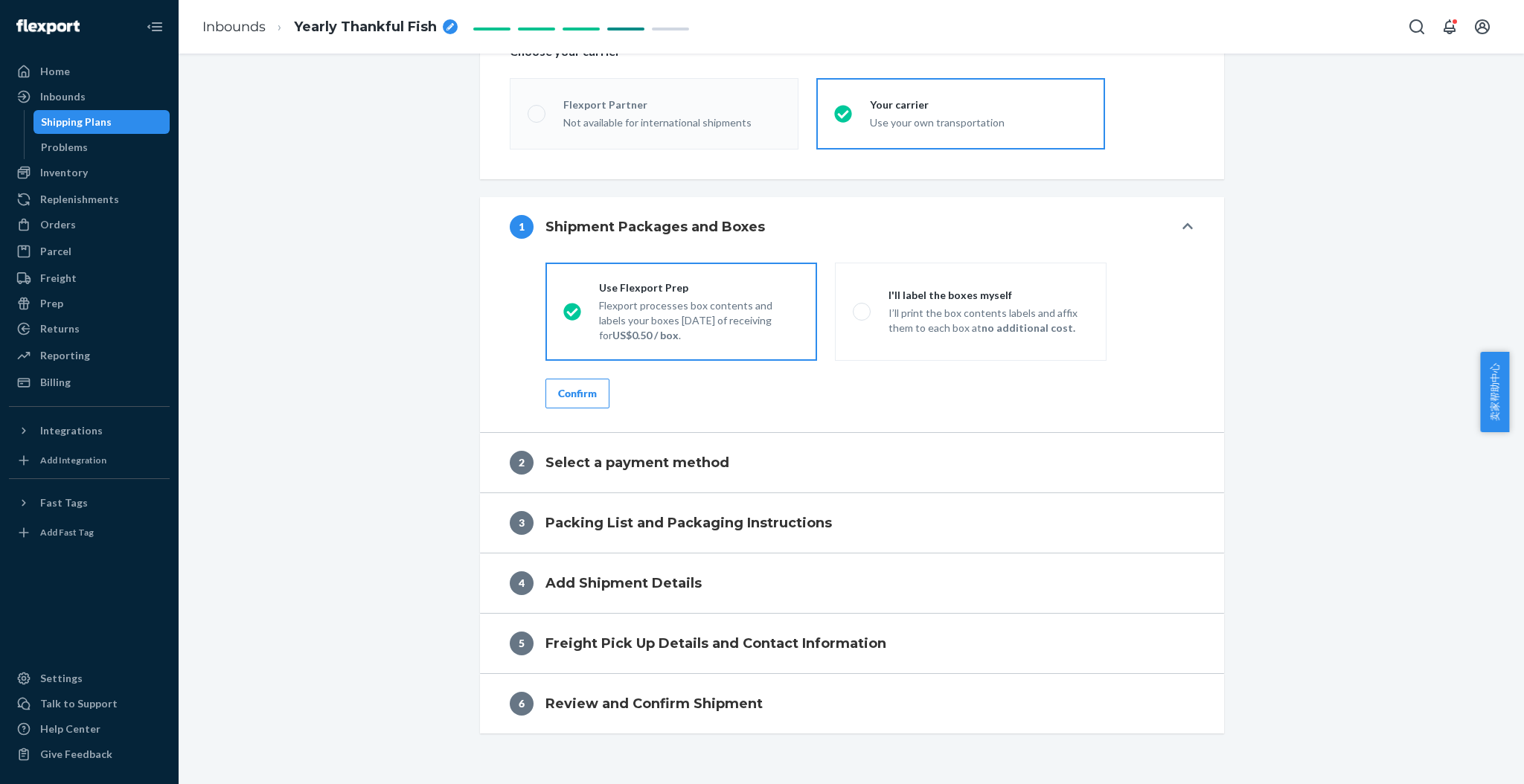
scroll to position [435, 0]
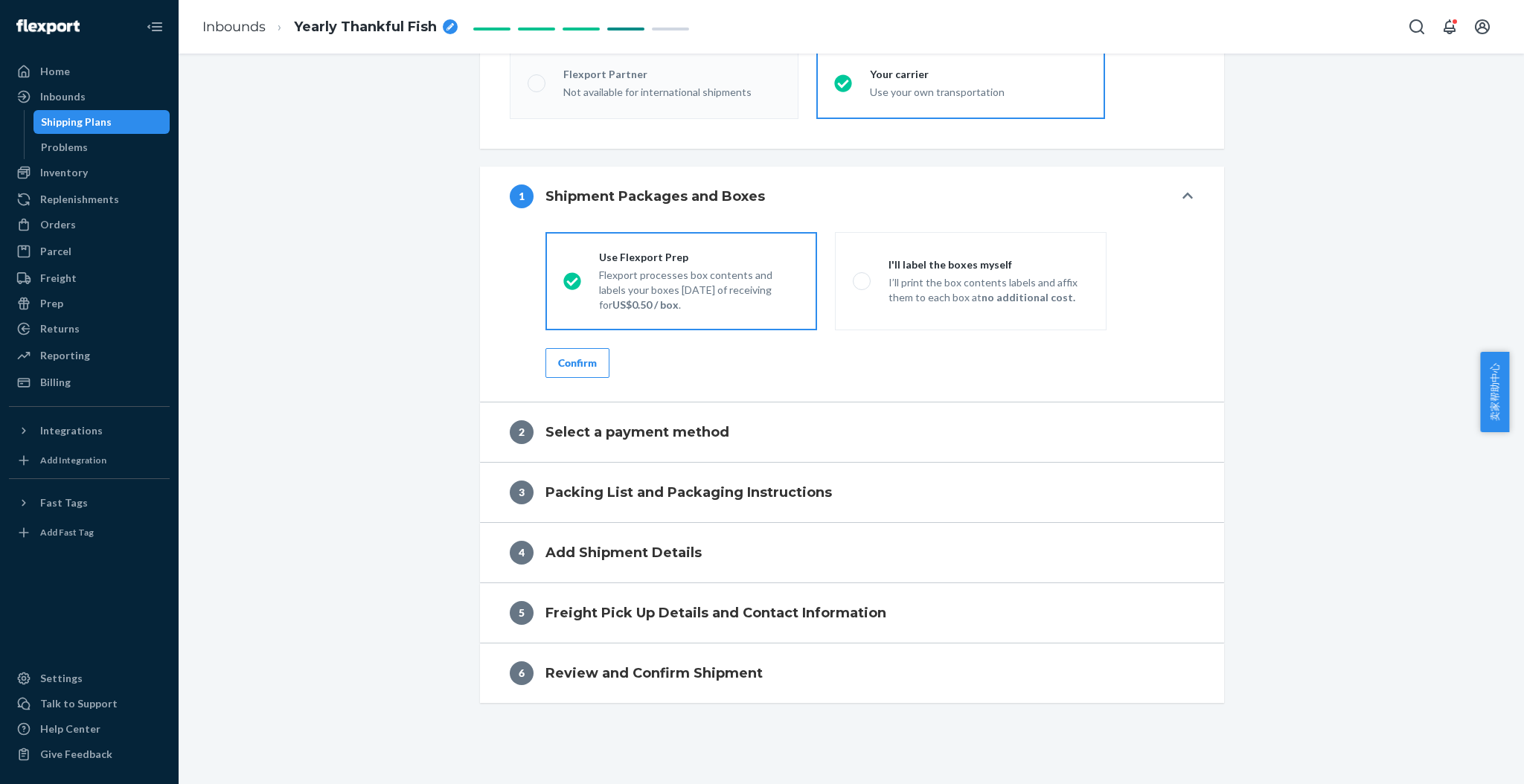
radio input "true"
radio input "false"
radio input "true"
radio input "false"
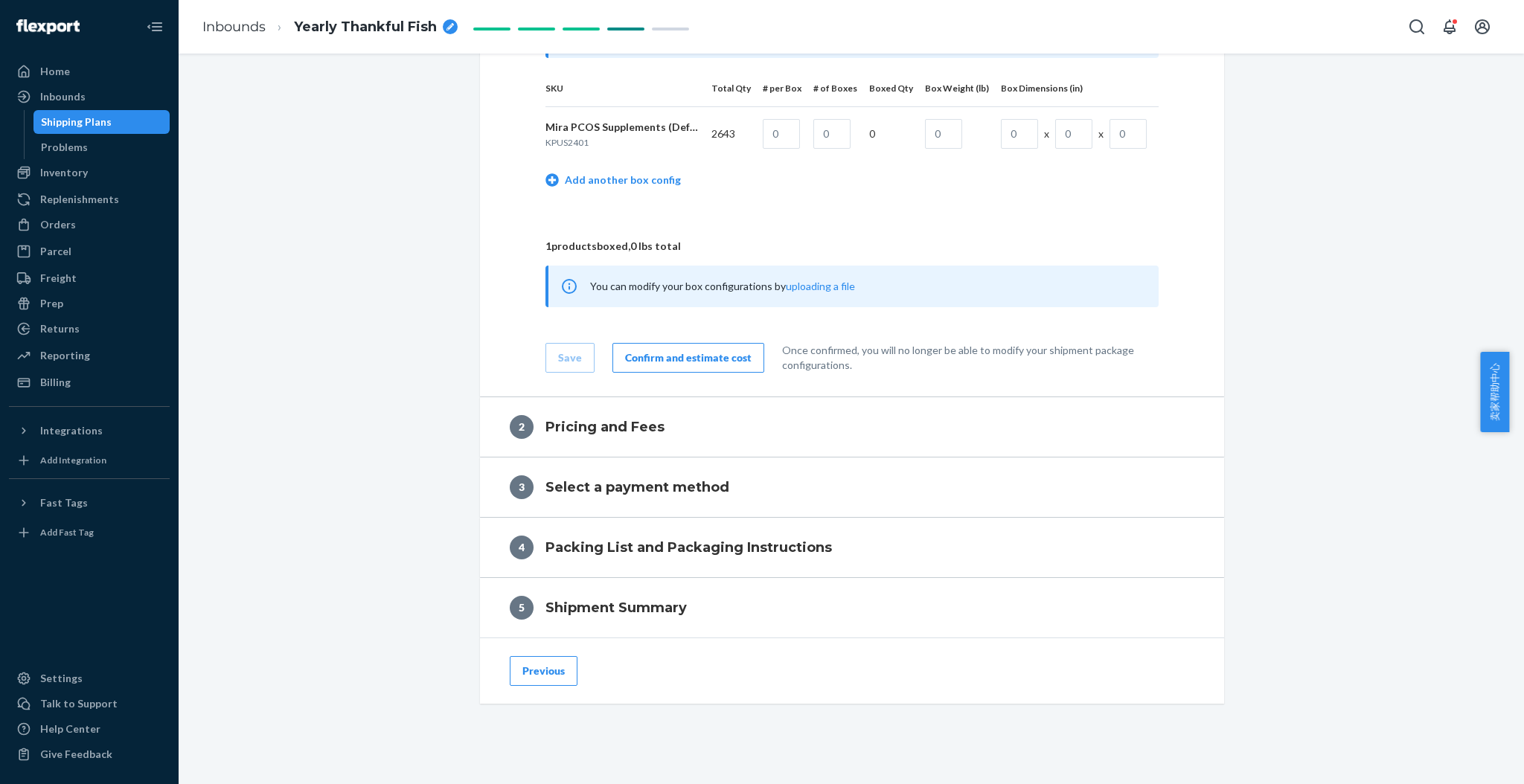
scroll to position [747, 0]
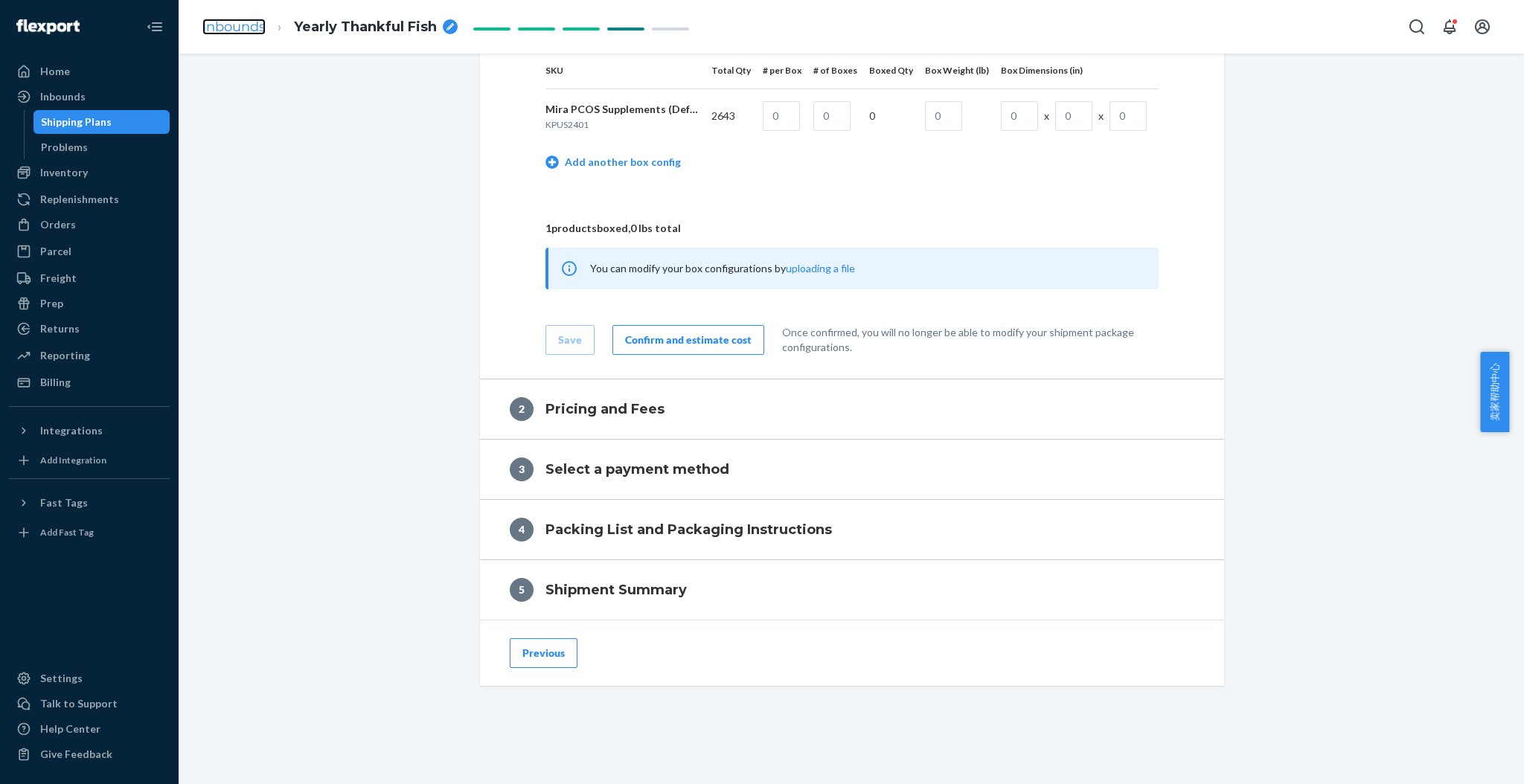
click at [223, 30] on link "Inbounds" at bounding box center [234, 27] width 63 height 16
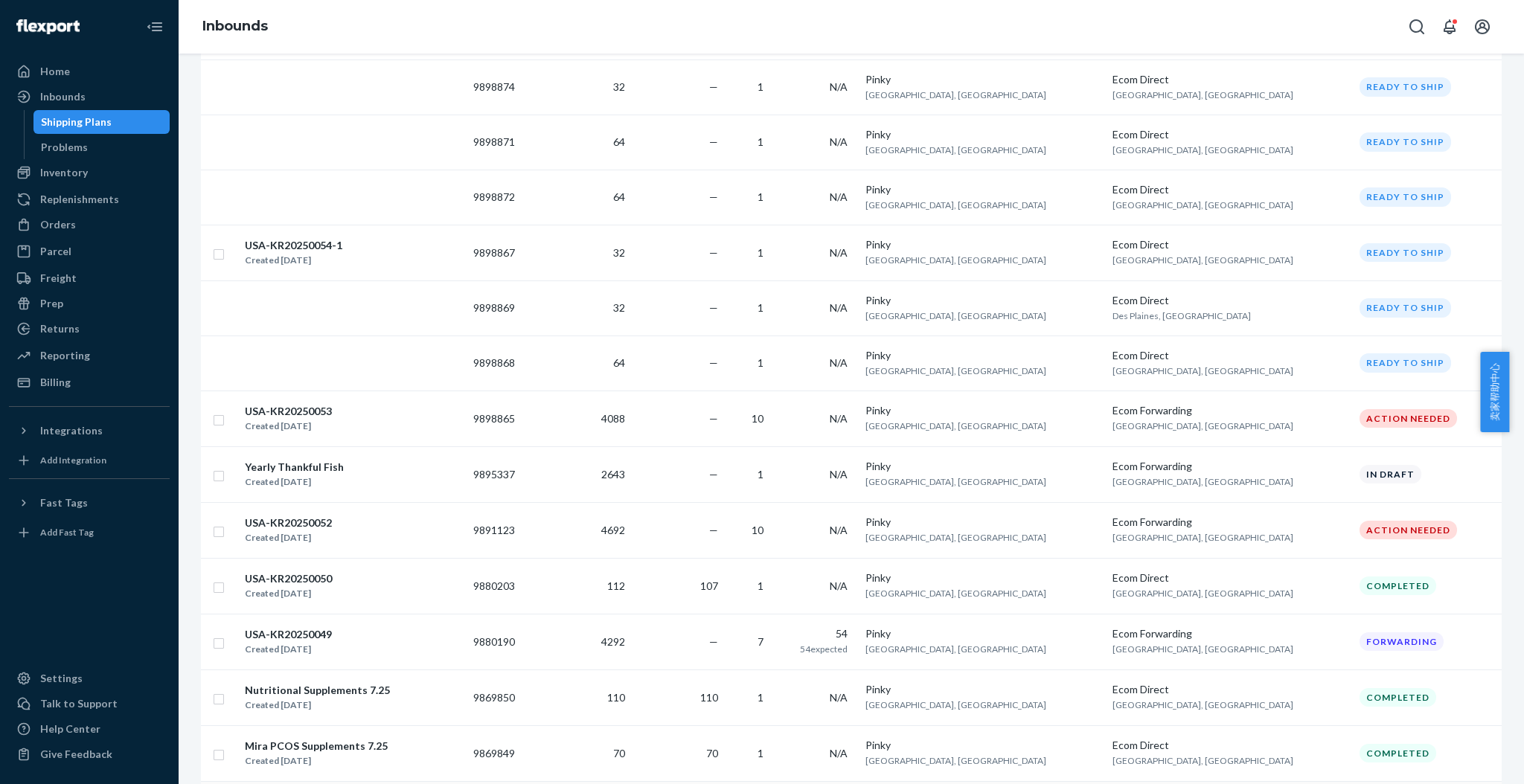
scroll to position [922, 0]
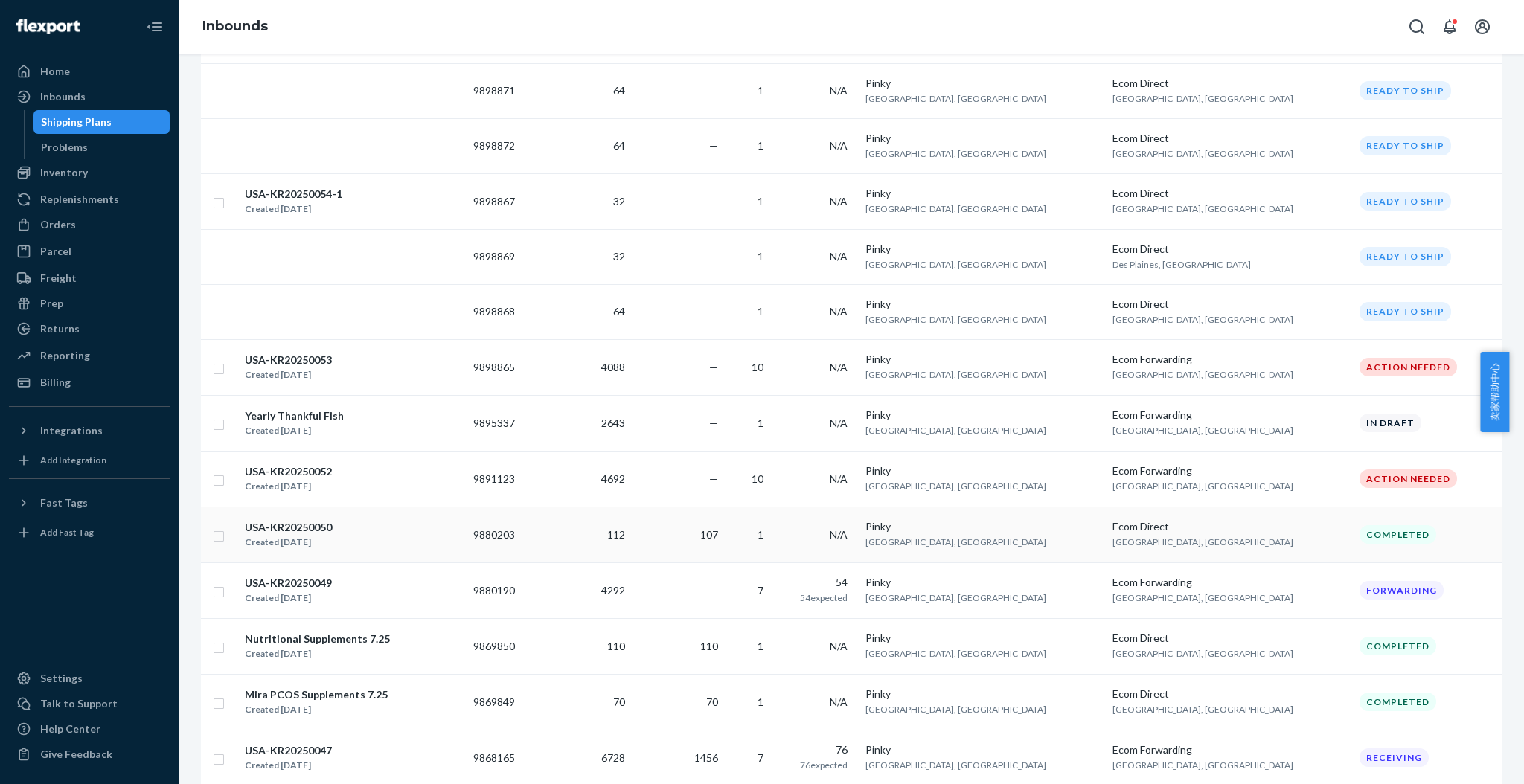
click at [317, 529] on div "USA-KR20250050" at bounding box center [287, 527] width 87 height 15
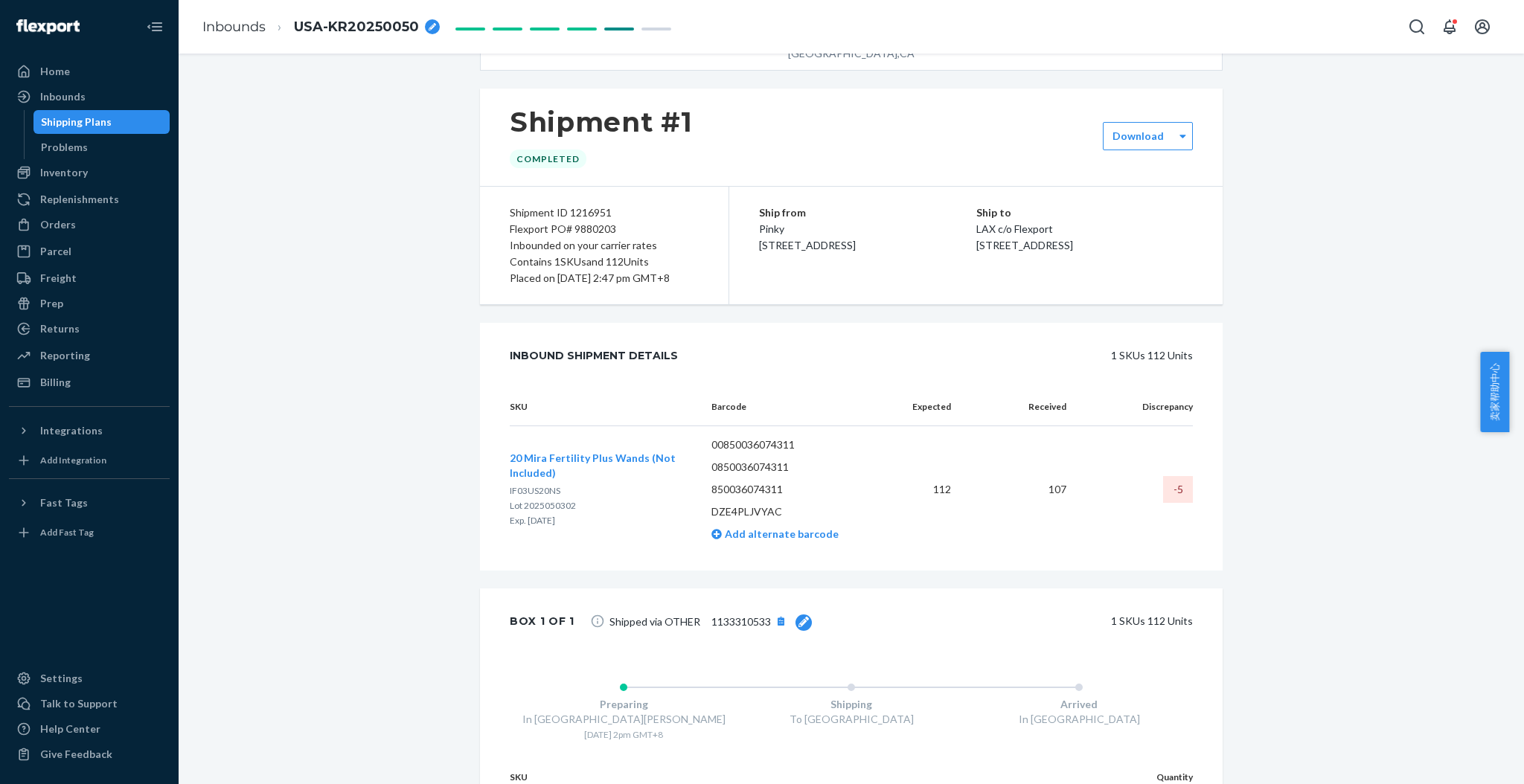
scroll to position [29, 0]
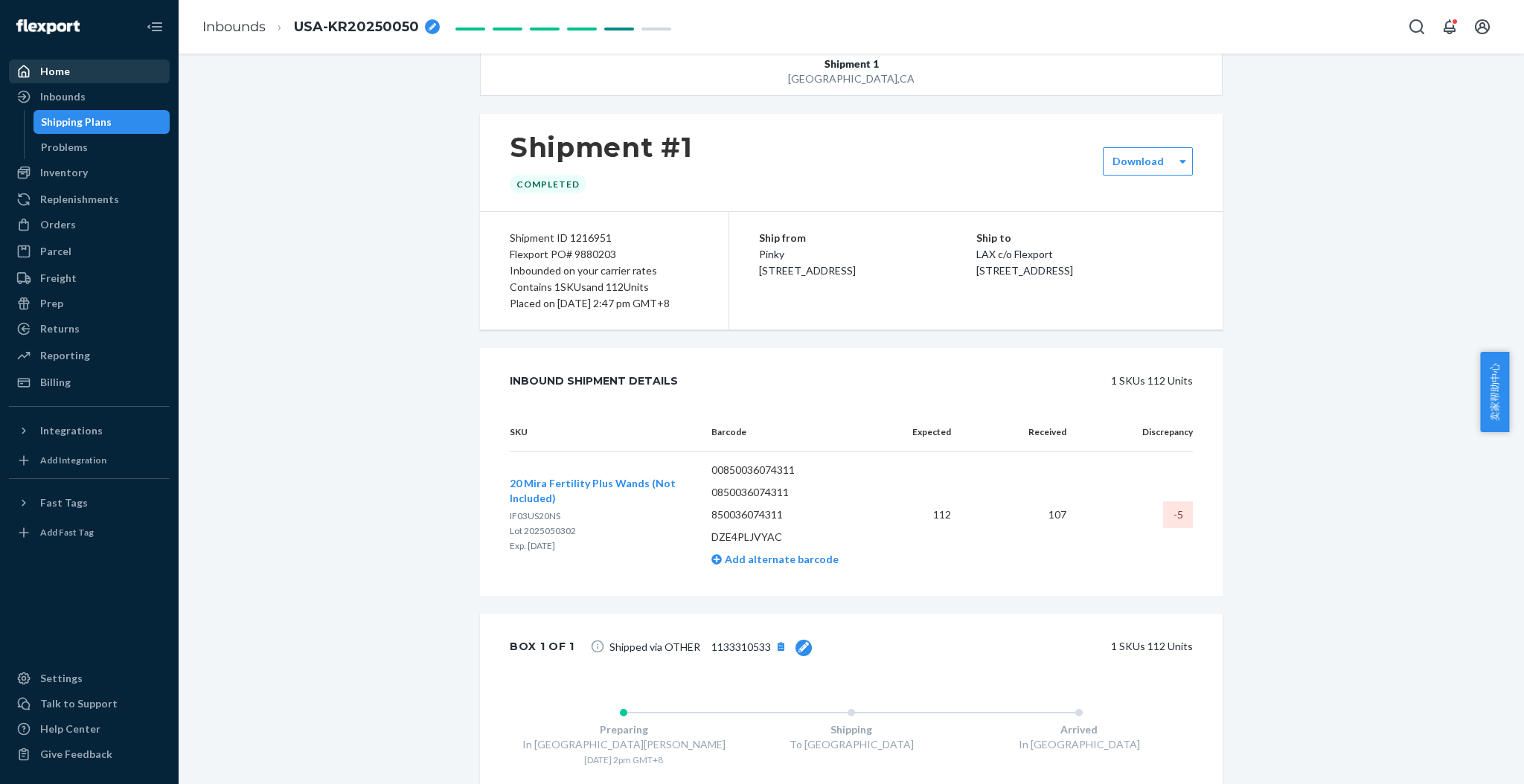
click at [70, 80] on div "Home" at bounding box center [89, 71] width 158 height 21
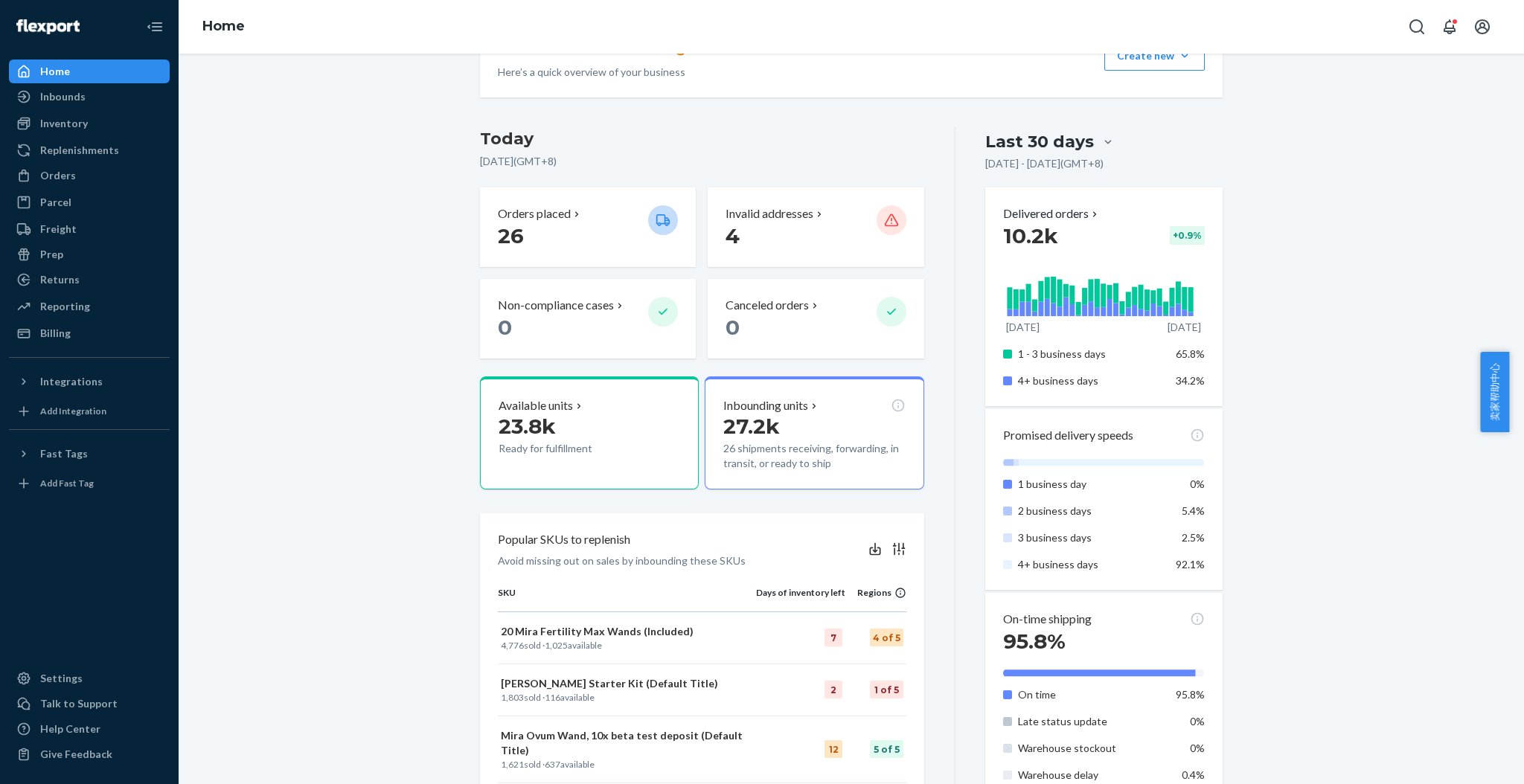
scroll to position [99, 0]
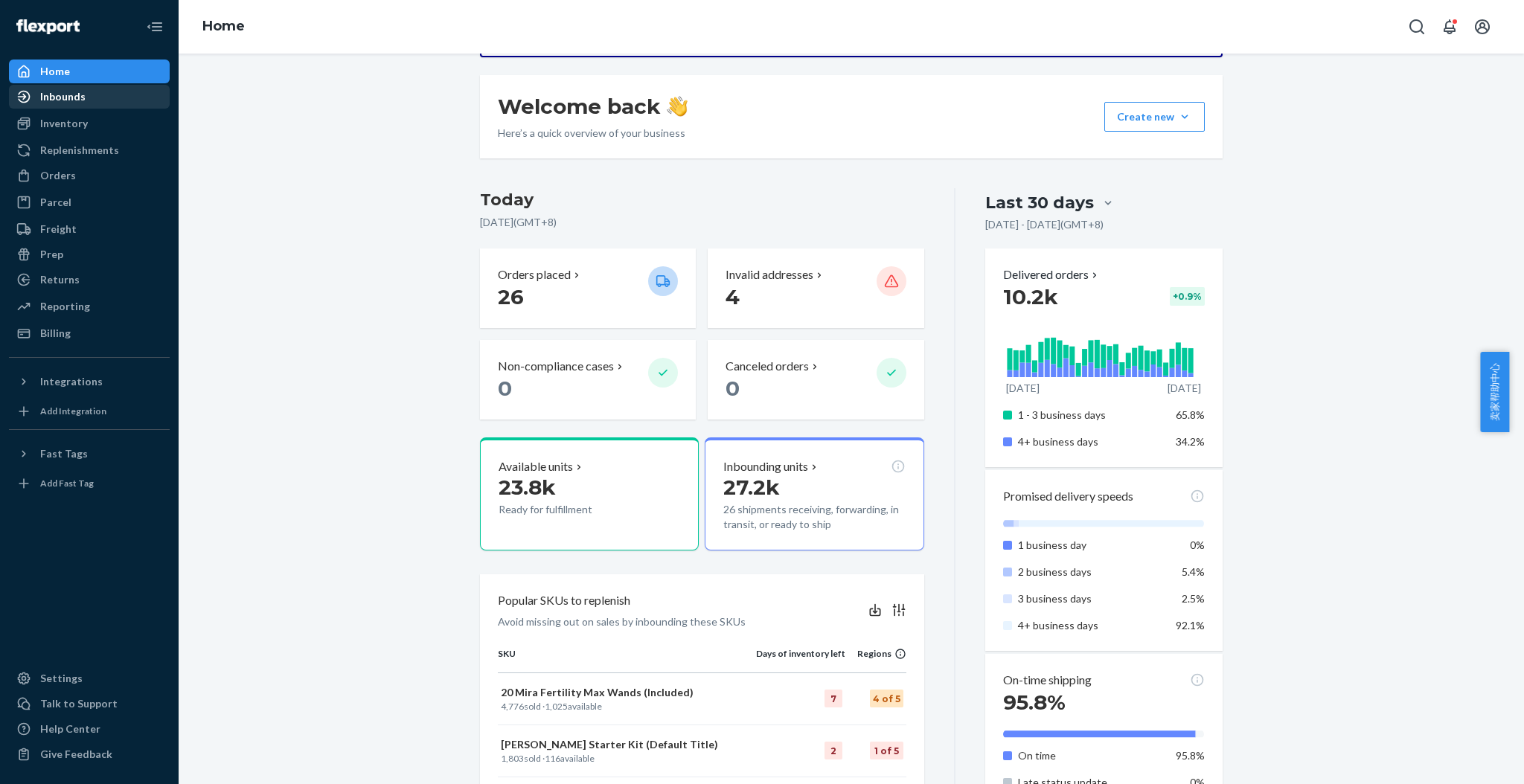
click at [80, 99] on div "Inbounds" at bounding box center [62, 96] width 45 height 15
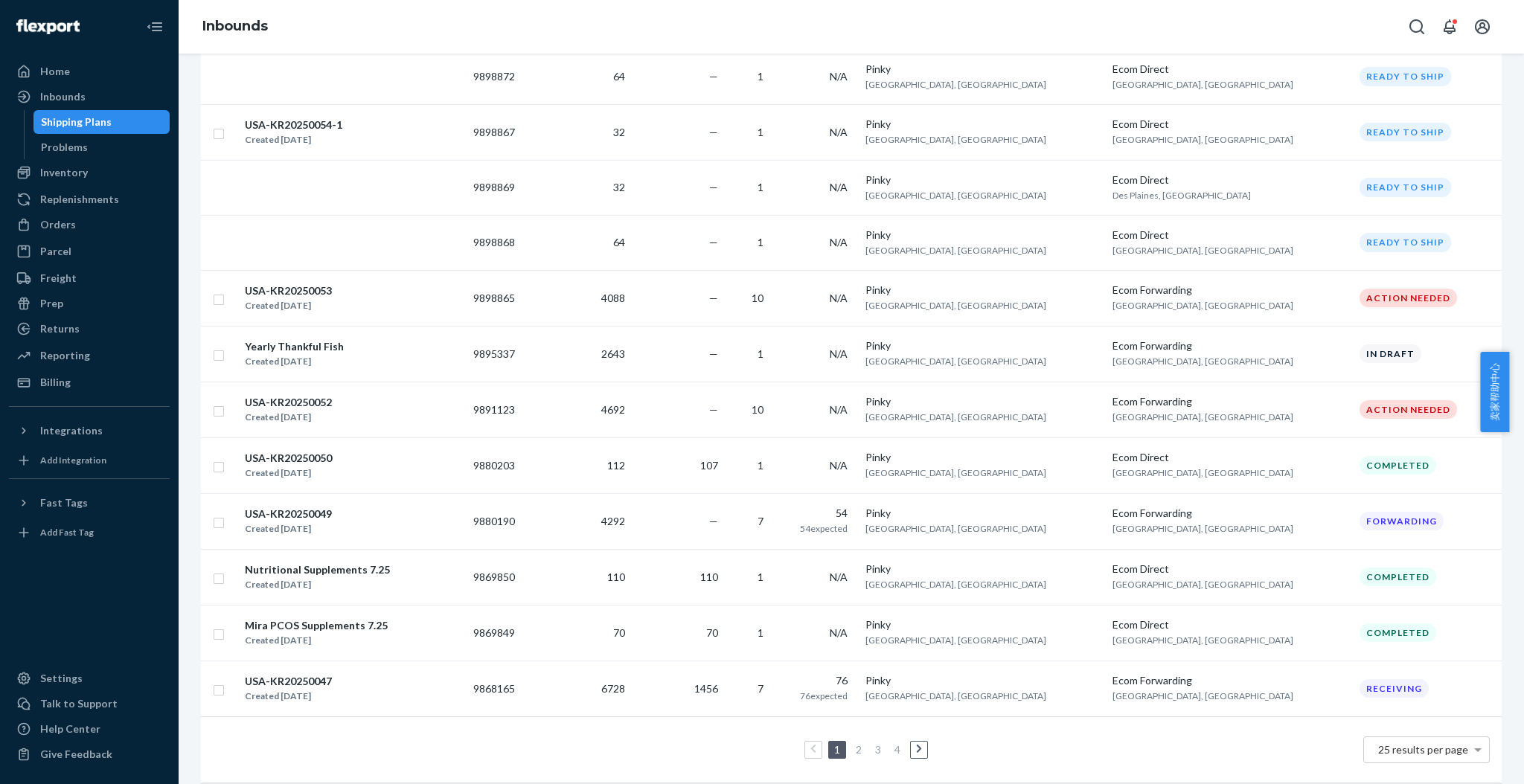
scroll to position [1021, 0]
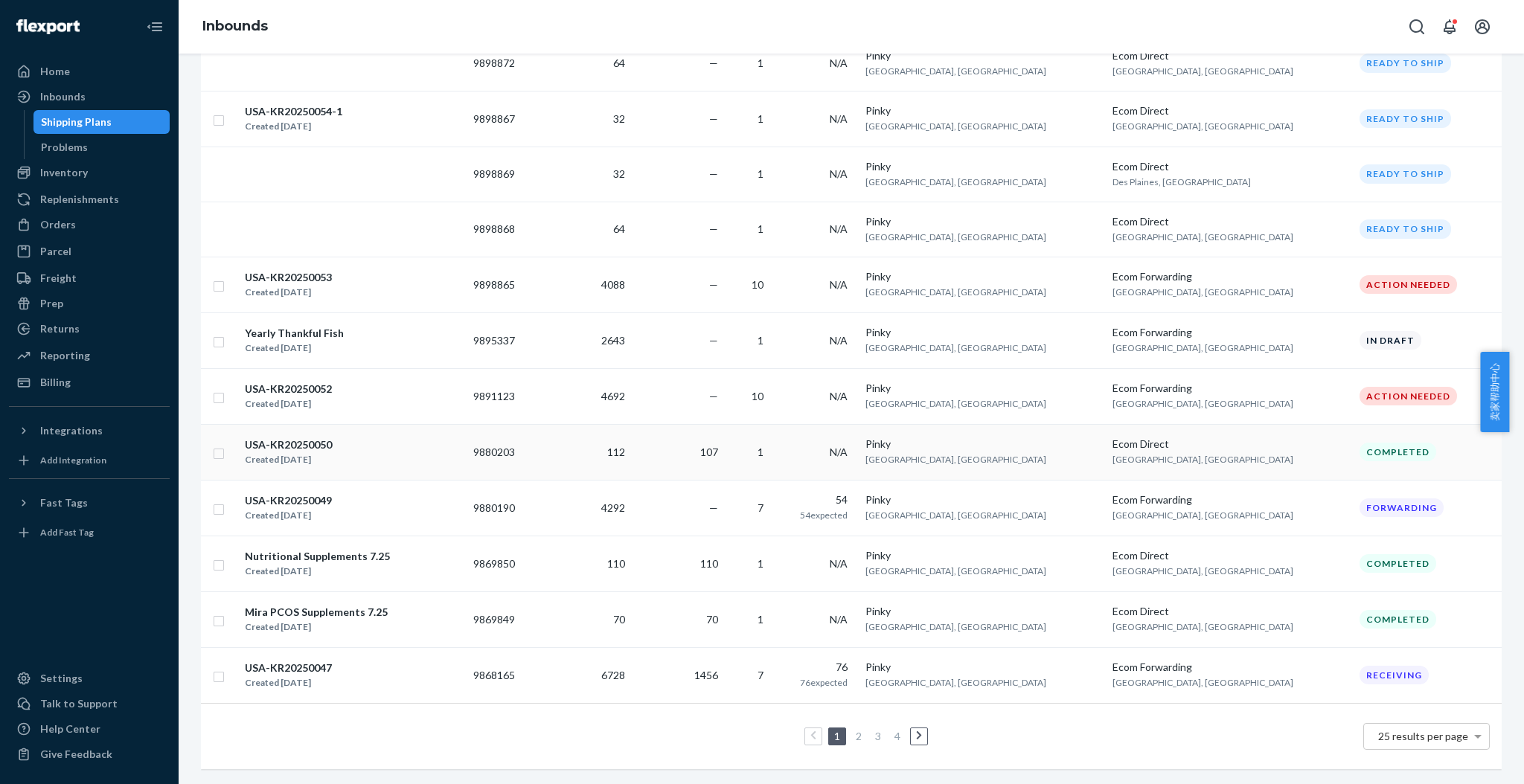
click at [301, 452] on div "Created Jul 31, 2025" at bounding box center [287, 459] width 87 height 15
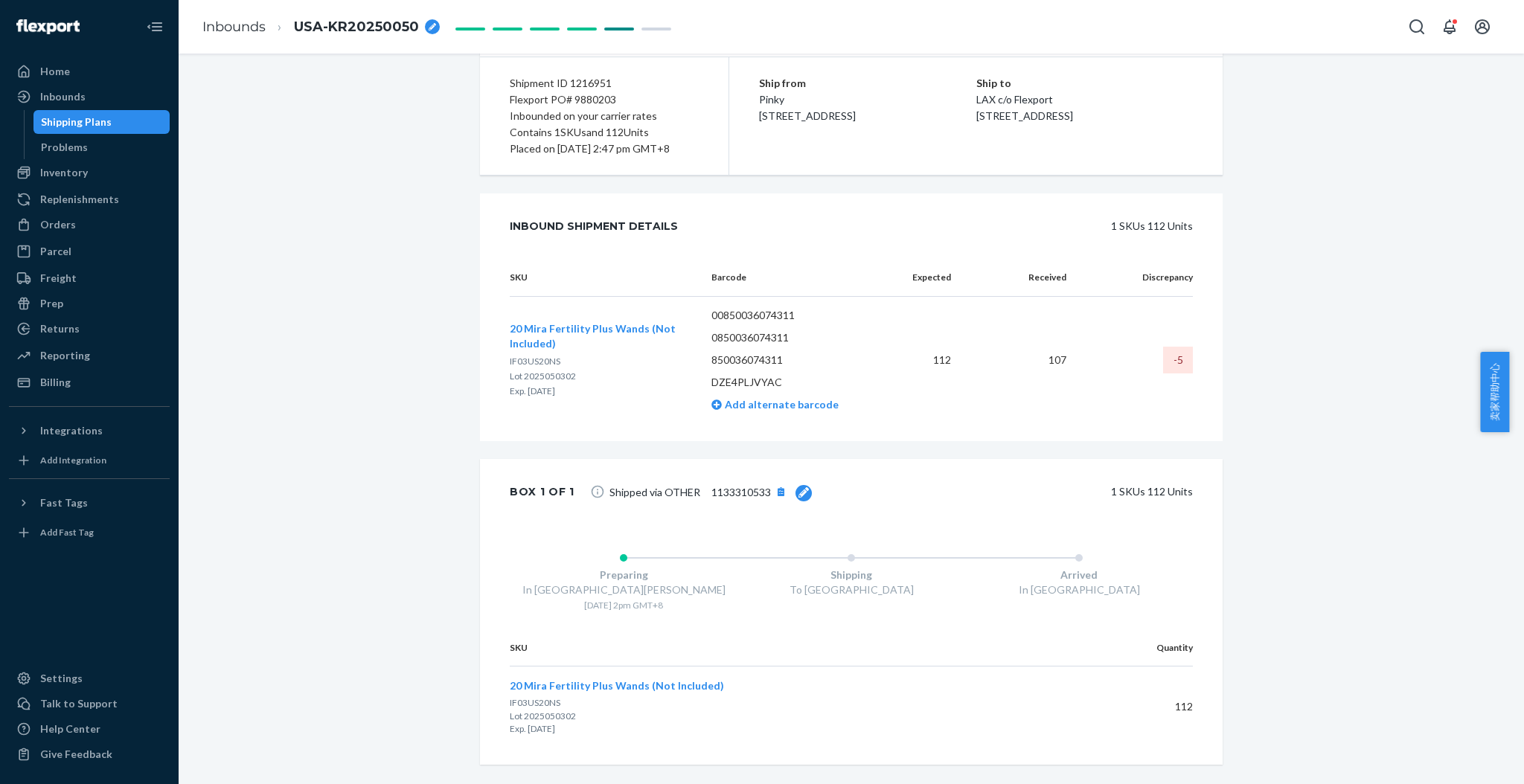
scroll to position [228, 0]
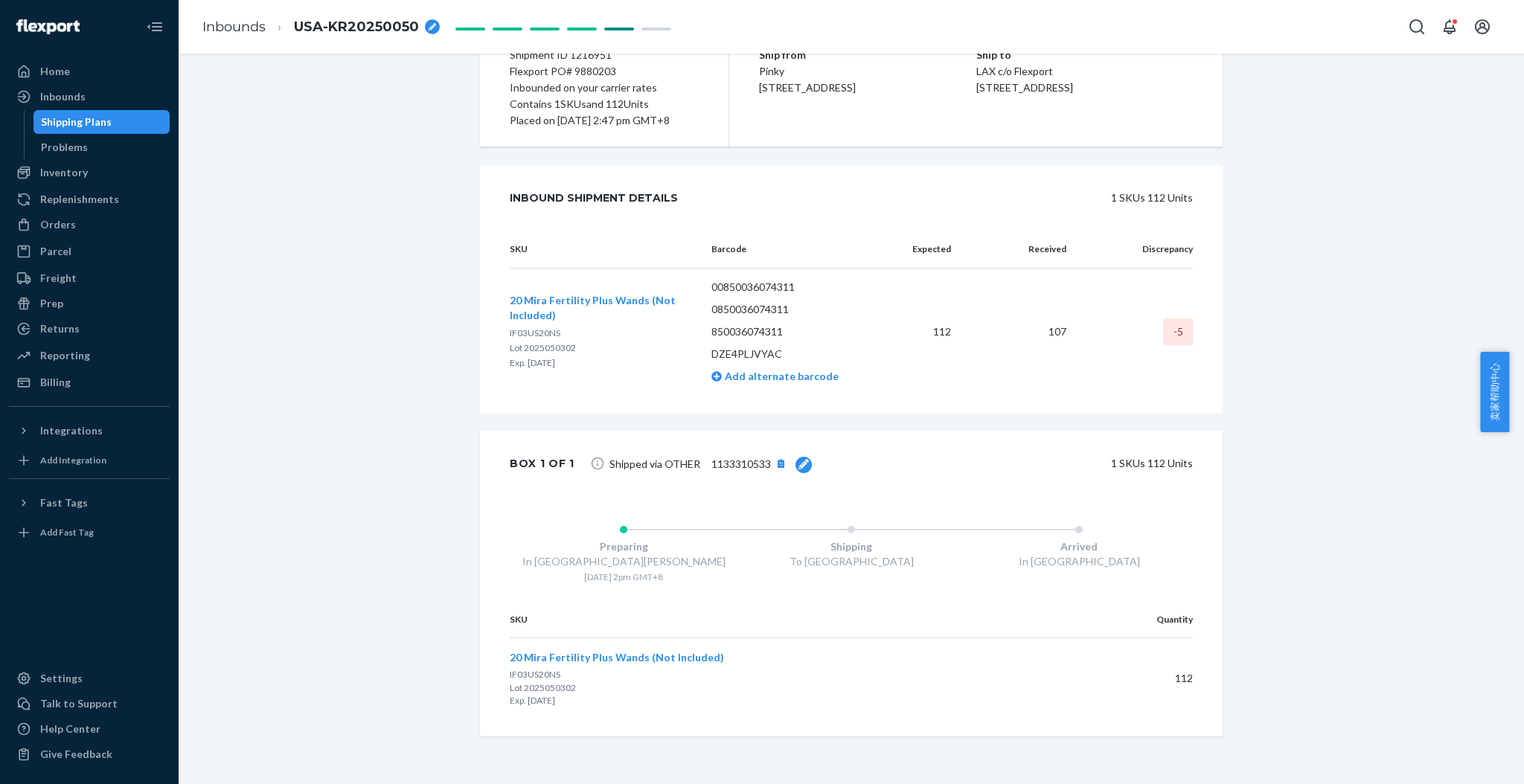
click at [602, 660] on span "20 Mira Fertility Plus Wands (Not Included)" at bounding box center [617, 657] width 214 height 12
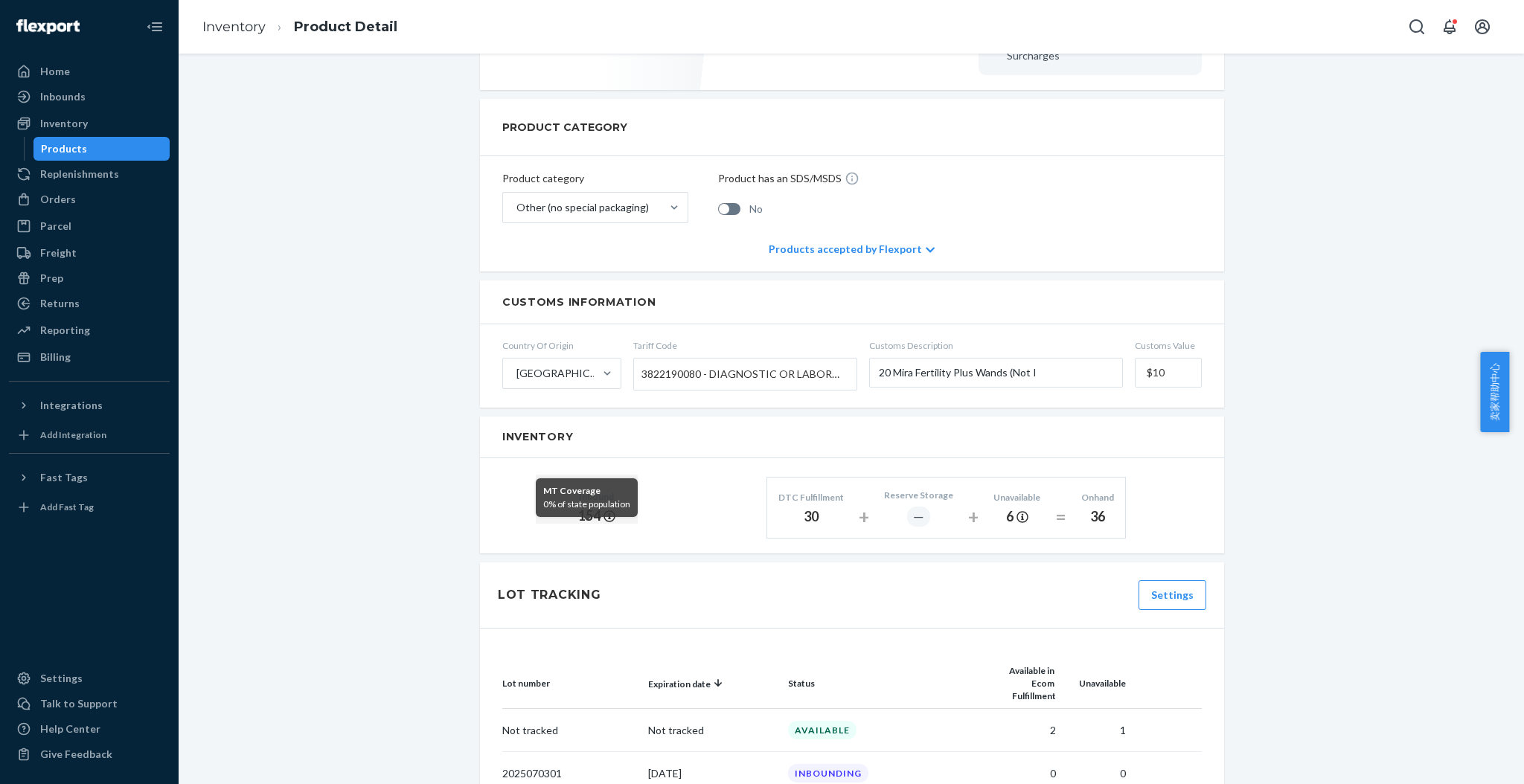
scroll to position [531, 0]
click at [233, 30] on link "Inventory" at bounding box center [234, 27] width 63 height 16
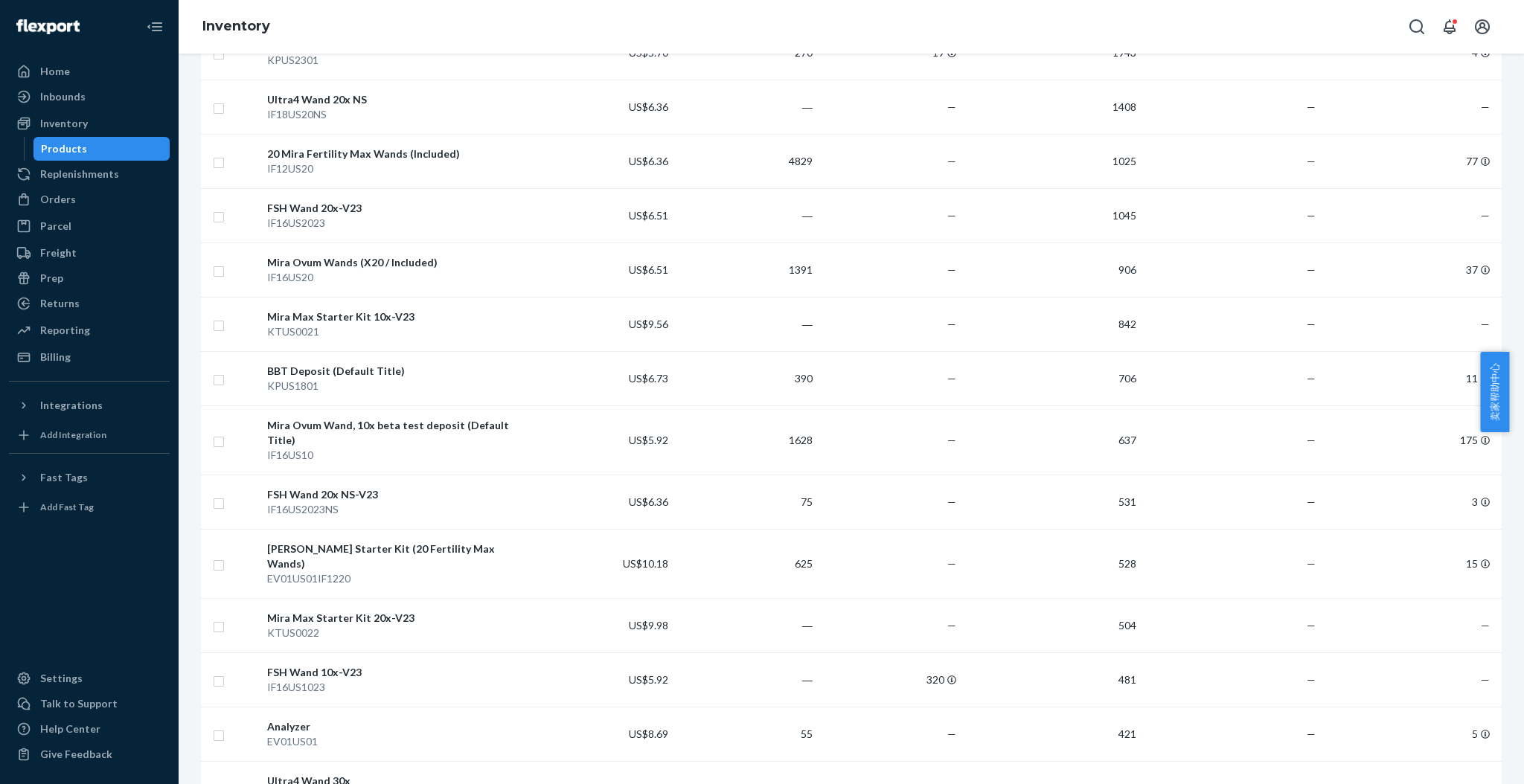
scroll to position [495, 0]
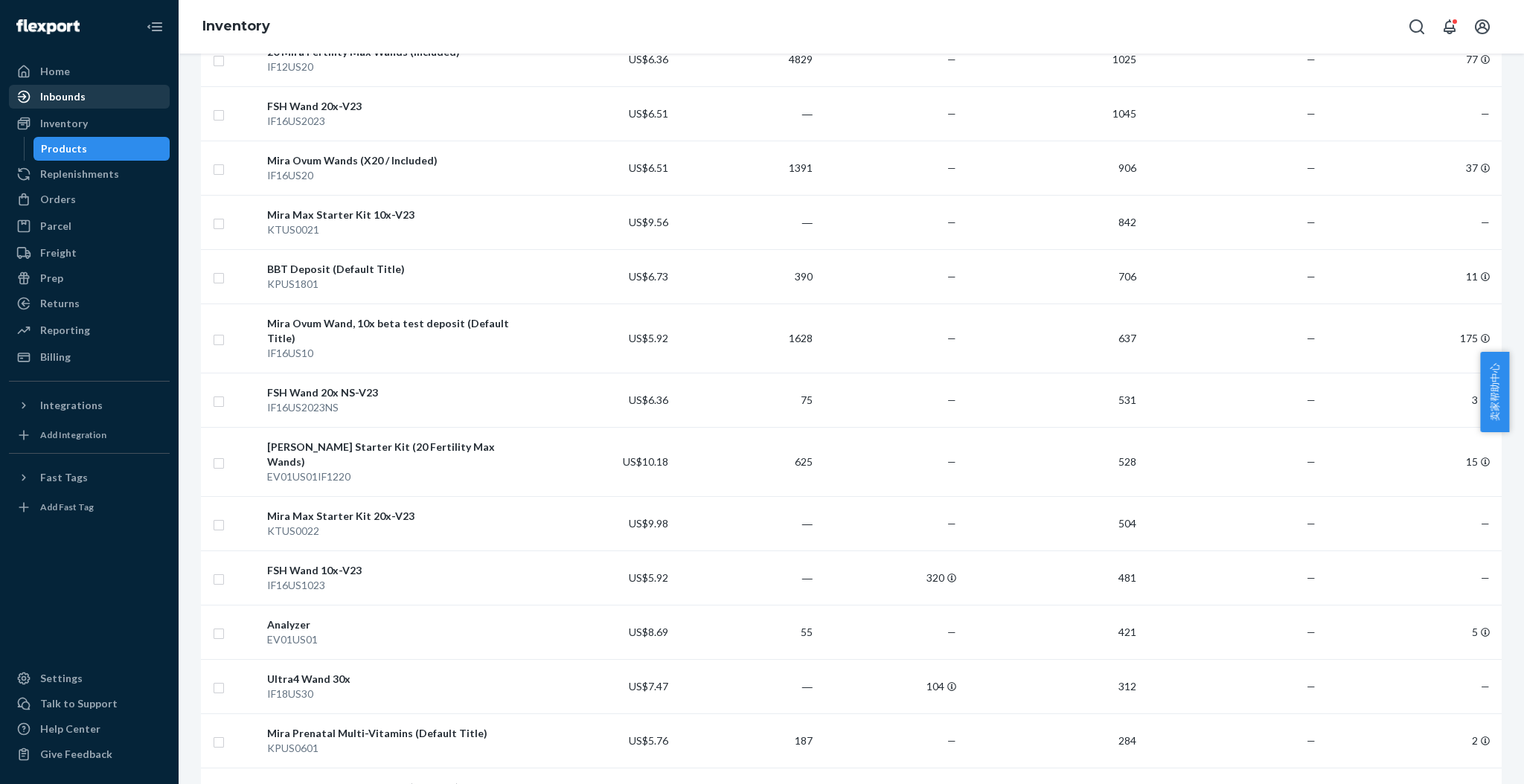
click at [101, 102] on div "Inbounds" at bounding box center [89, 97] width 158 height 21
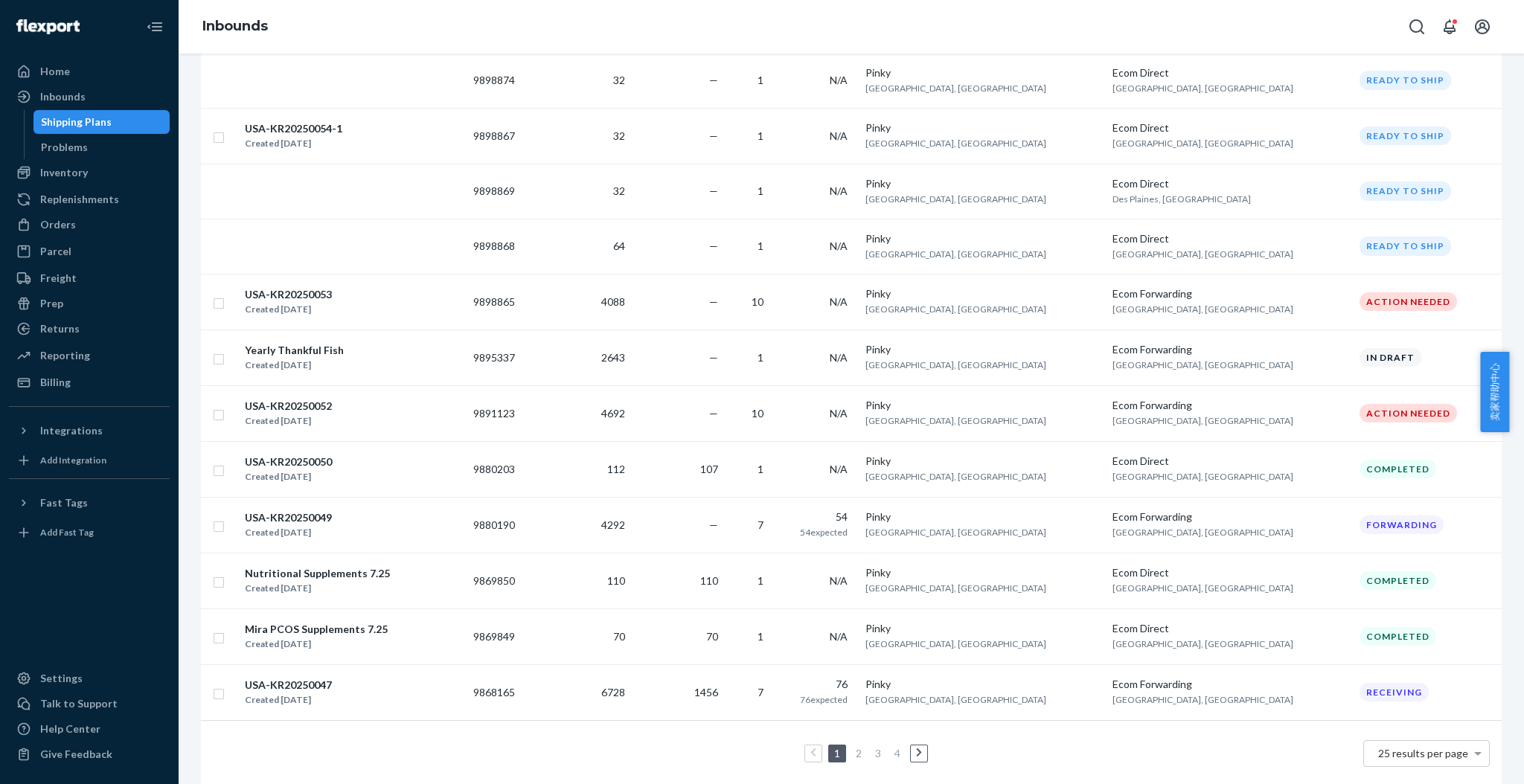
scroll to position [992, 0]
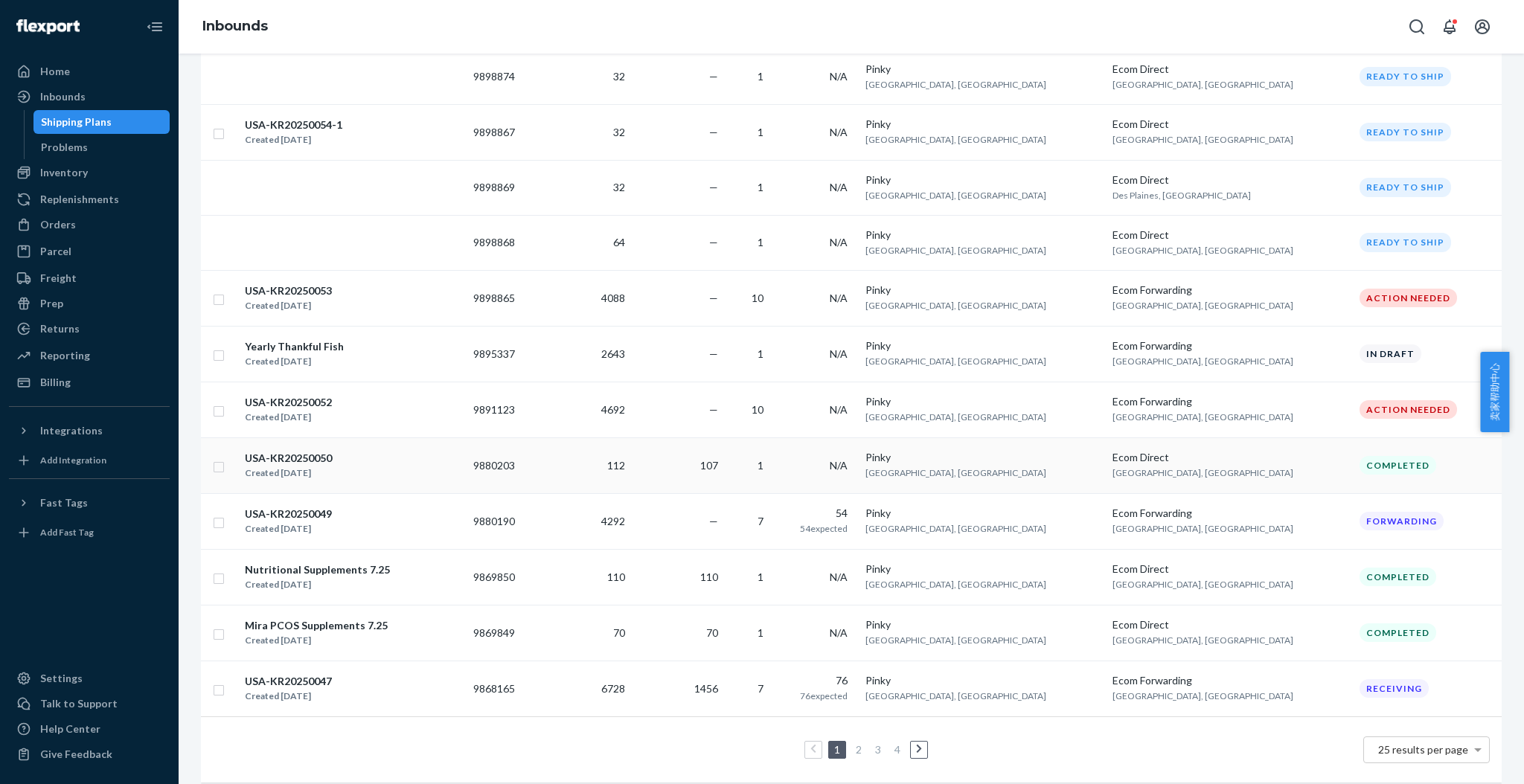
click at [305, 465] on div "USA-KR20250050" at bounding box center [287, 458] width 87 height 15
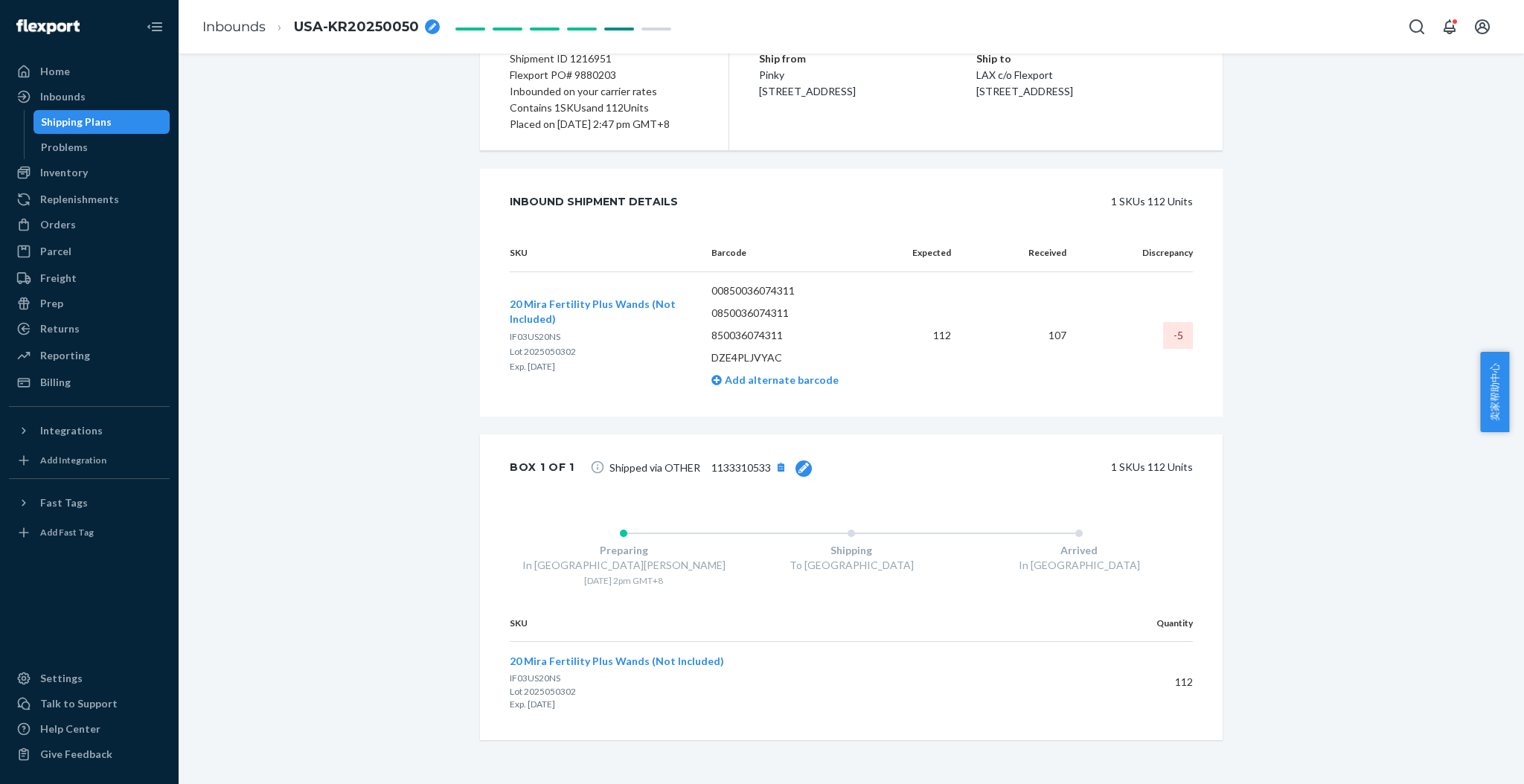
scroll to position [228, 0]
click at [575, 659] on span "20 Mira Fertility Plus Wands (Not Included)" at bounding box center [617, 657] width 214 height 12
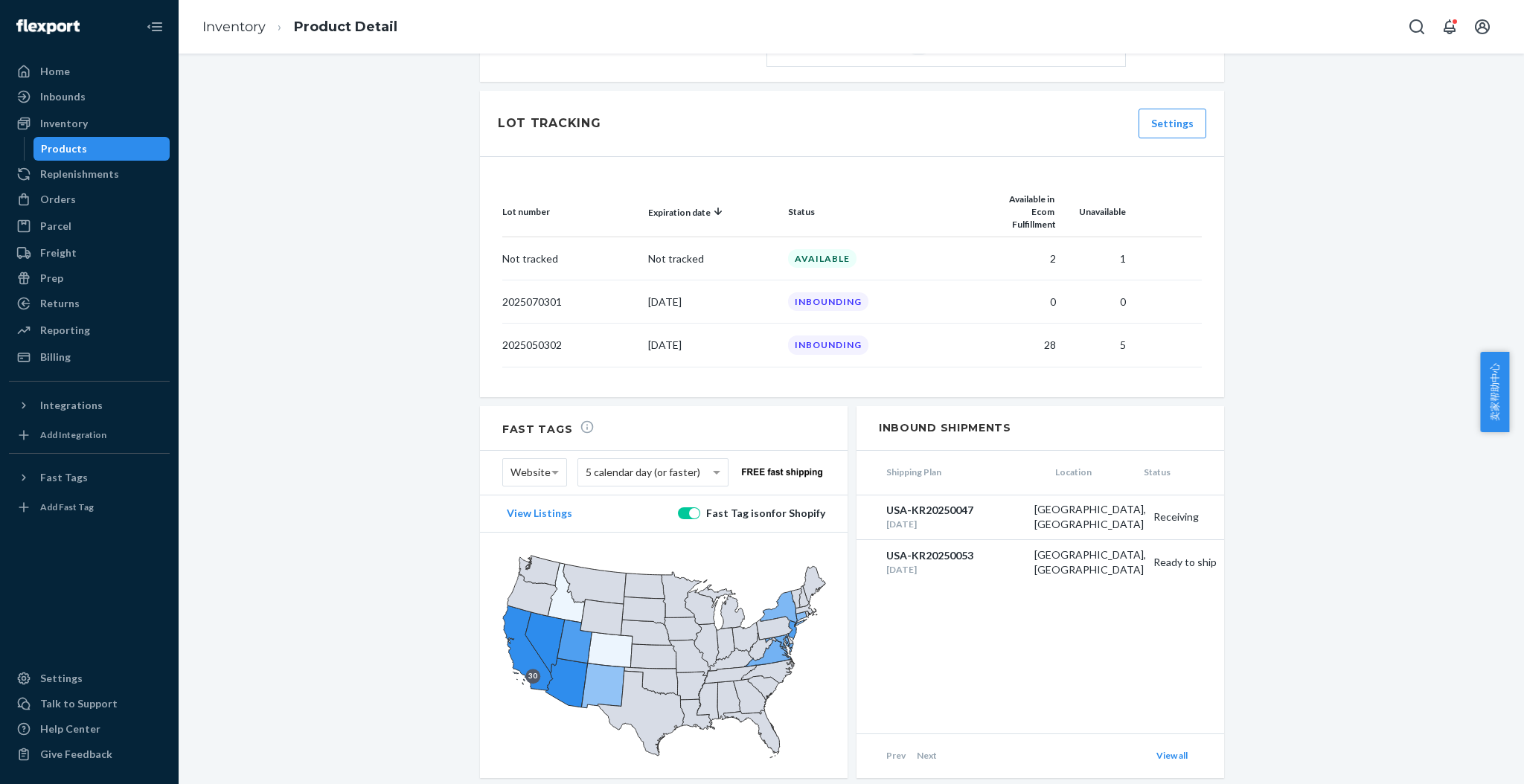
scroll to position [1028, 0]
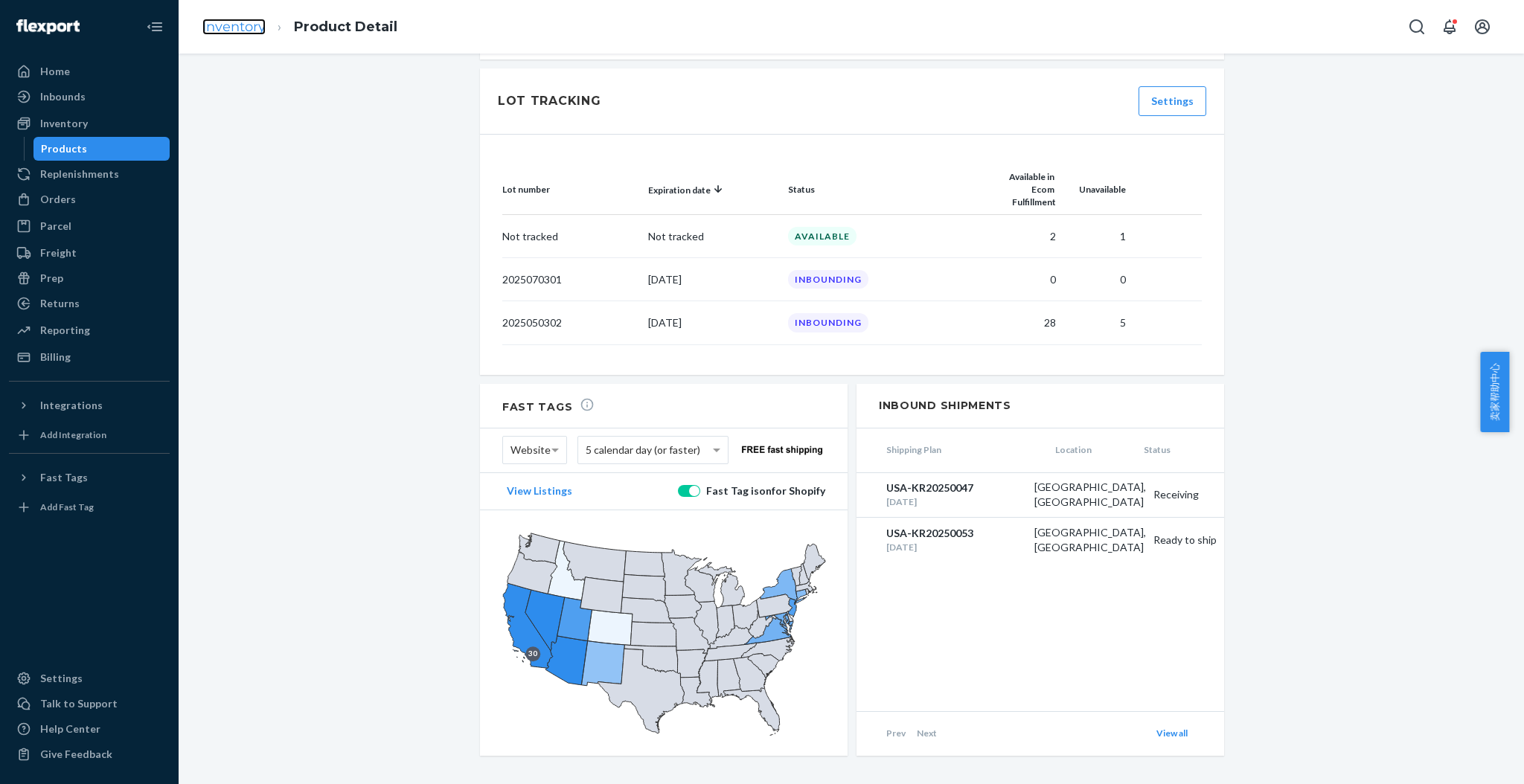
click at [245, 30] on link "Inventory" at bounding box center [234, 27] width 63 height 16
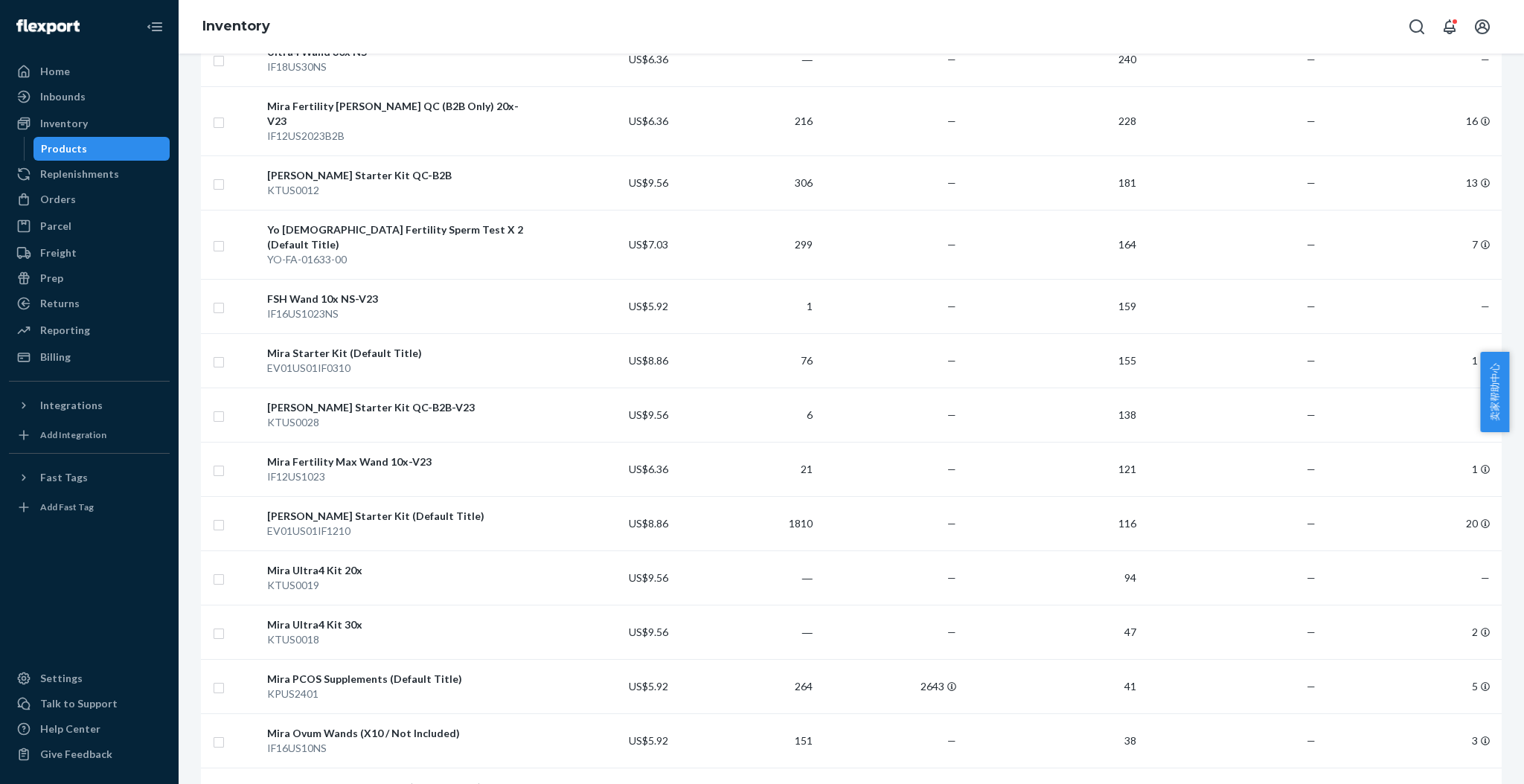
scroll to position [1190, 0]
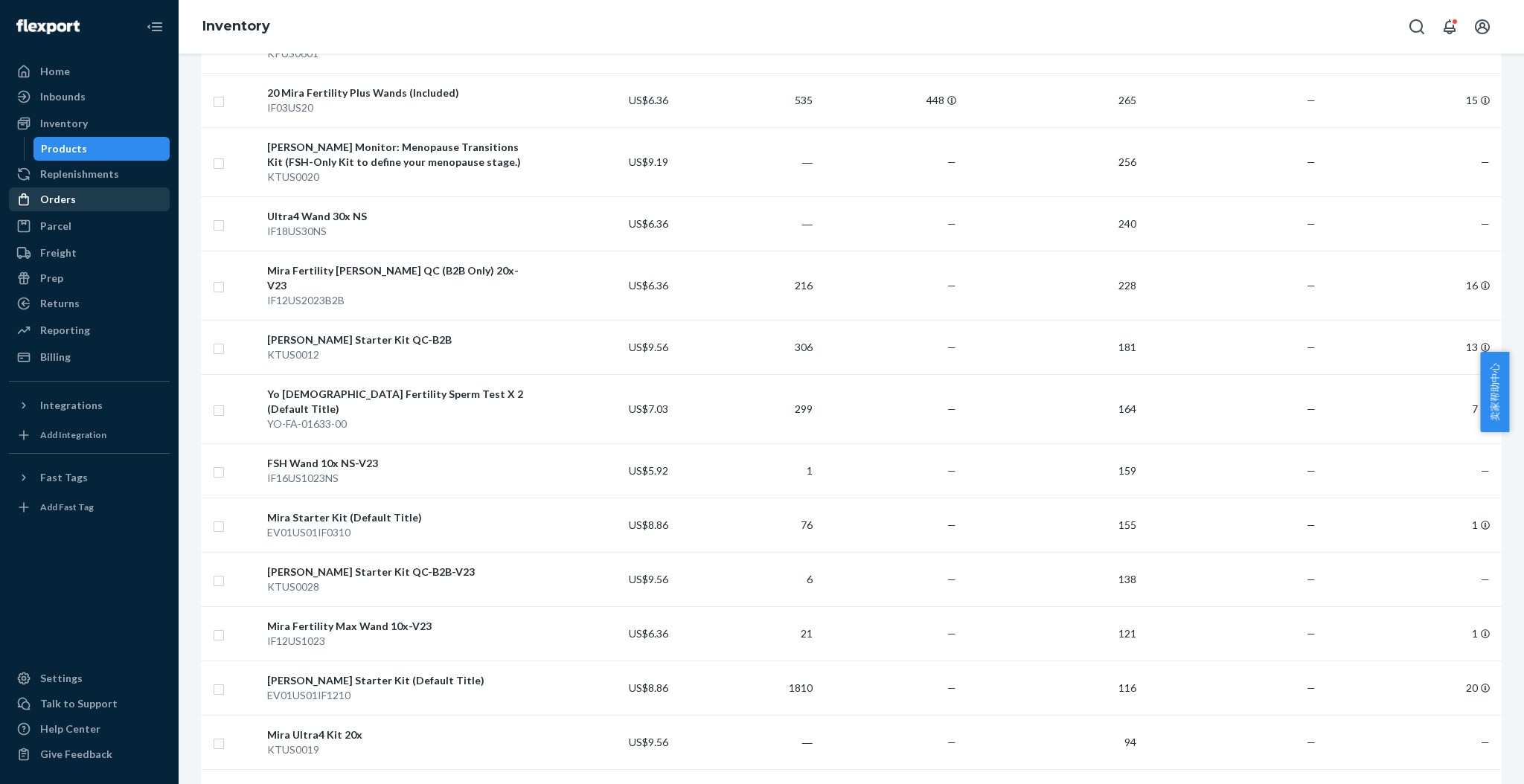
click at [73, 205] on div "Orders" at bounding box center [89, 199] width 158 height 21
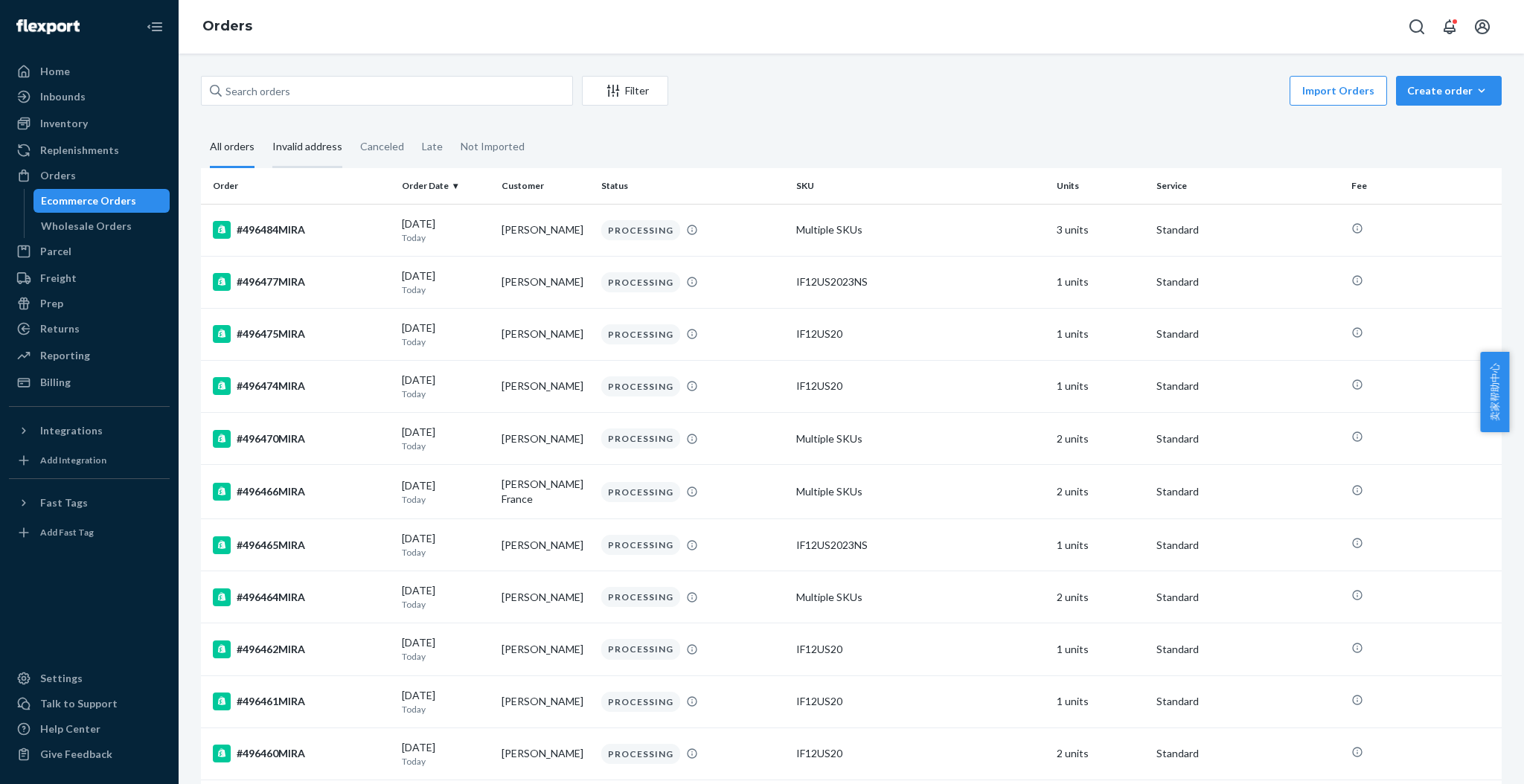
click at [303, 142] on div "Invalid address" at bounding box center [308, 148] width 70 height 41
click at [263, 127] on input "Invalid address" at bounding box center [263, 127] width 0 height 0
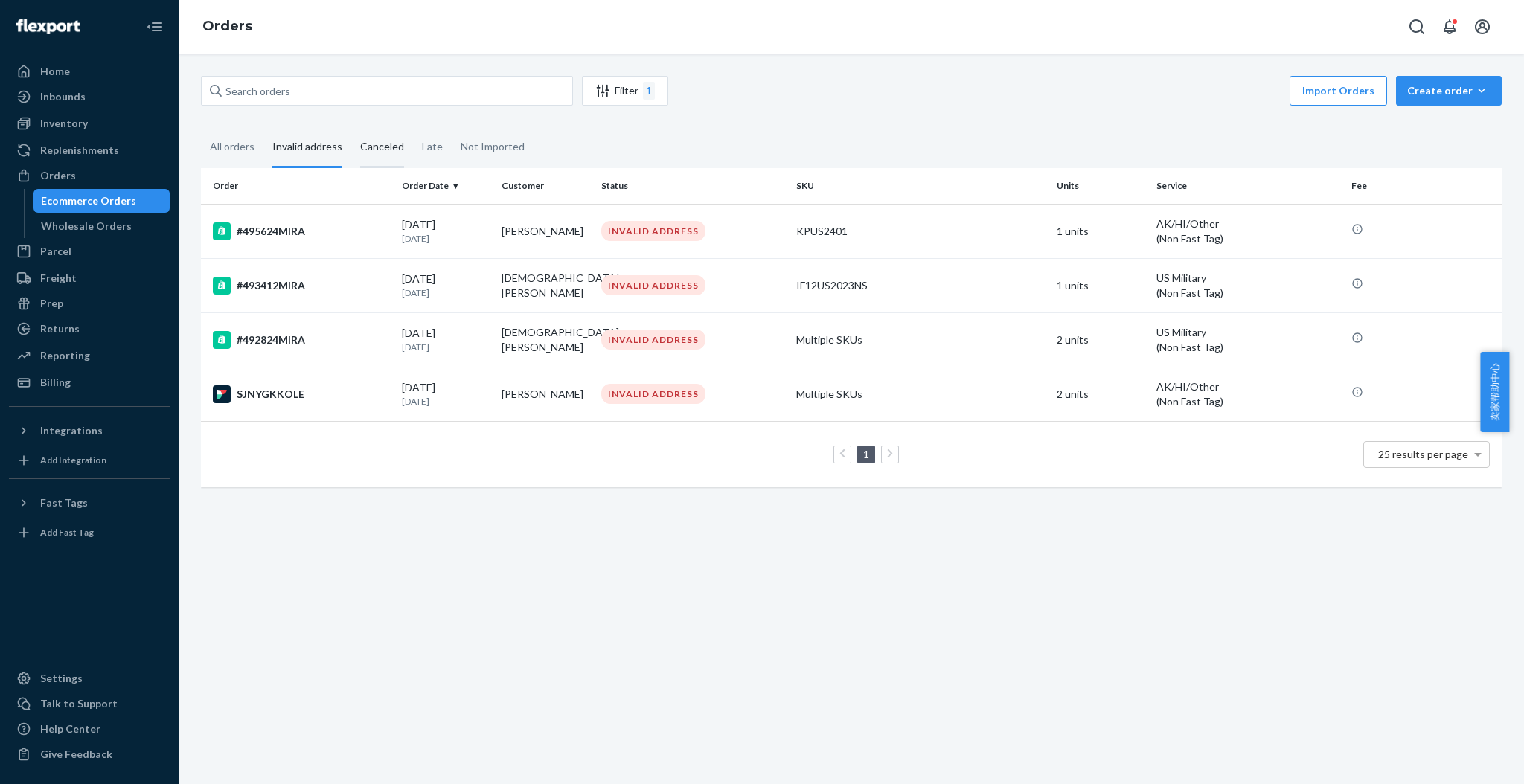
click at [382, 150] on div "Canceled" at bounding box center [382, 148] width 44 height 41
click at [352, 127] on input "Canceled" at bounding box center [352, 127] width 0 height 0
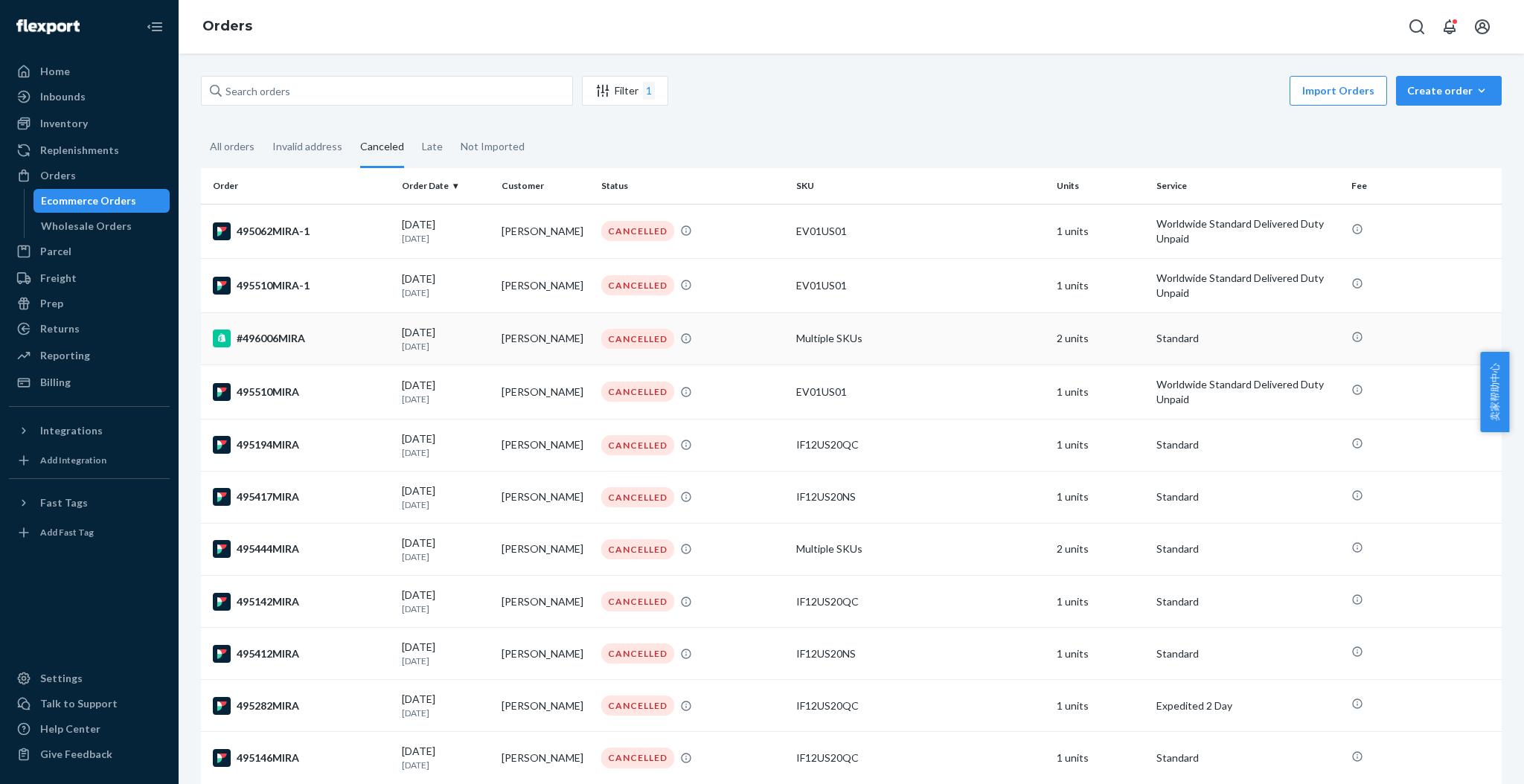
click at [305, 339] on div "#496006MIRA" at bounding box center [301, 338] width 177 height 18
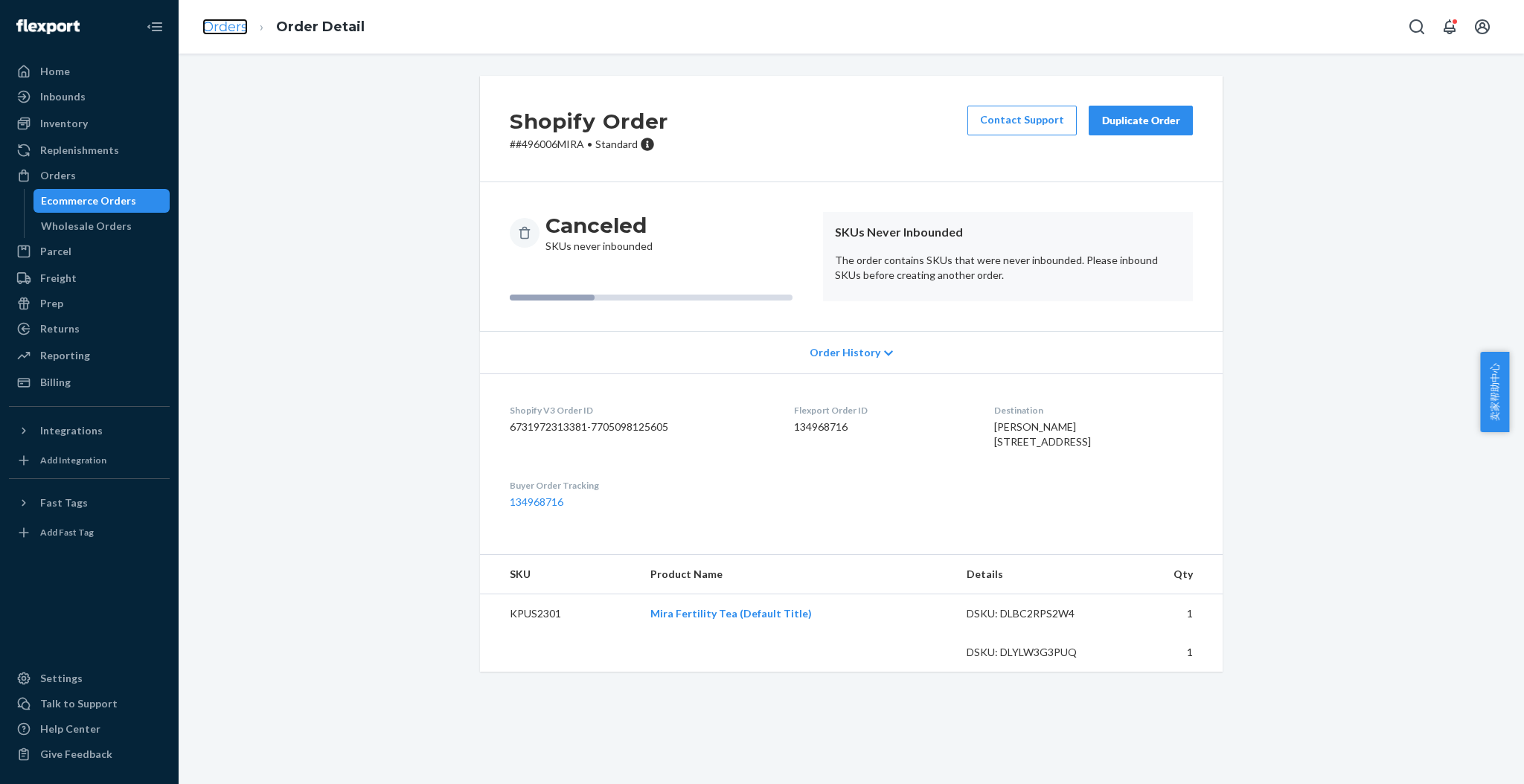
click at [217, 30] on link "Orders" at bounding box center [225, 27] width 45 height 16
